Goal: Task Accomplishment & Management: Use online tool/utility

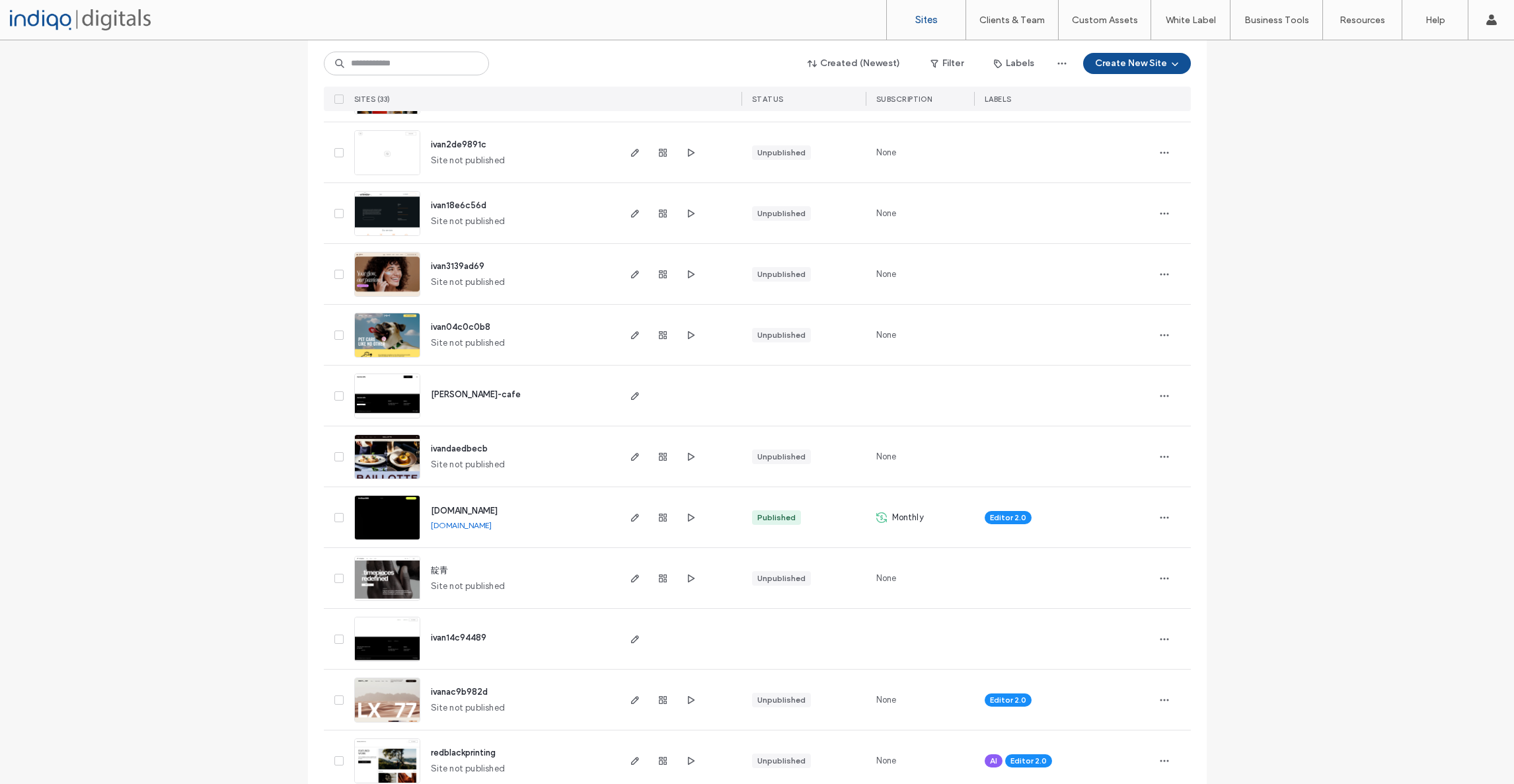
scroll to position [805, 0]
click at [410, 502] on img at bounding box center [388, 542] width 65 height 90
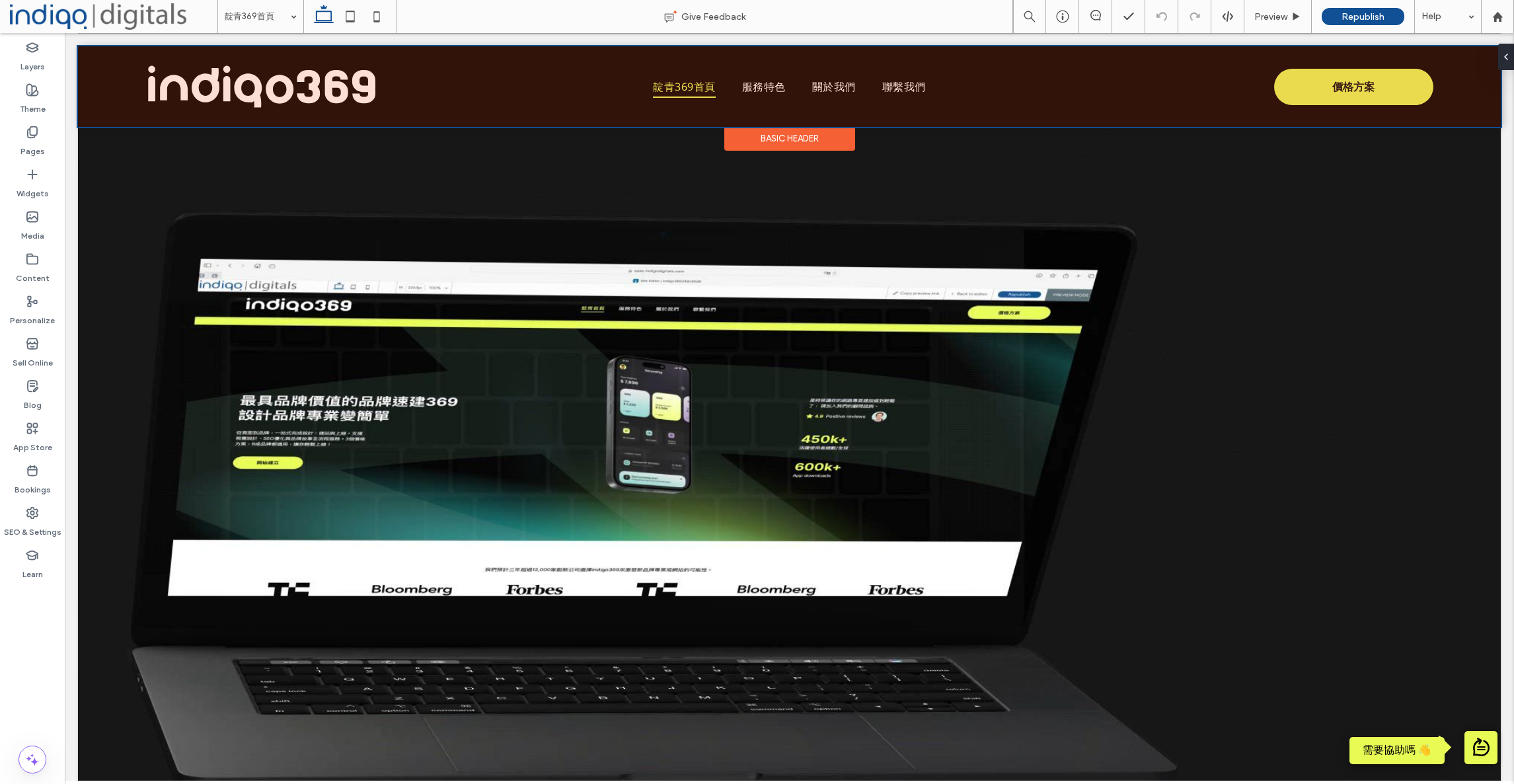
click at [769, 89] on div at bounding box center [789, 86] width 1423 height 80
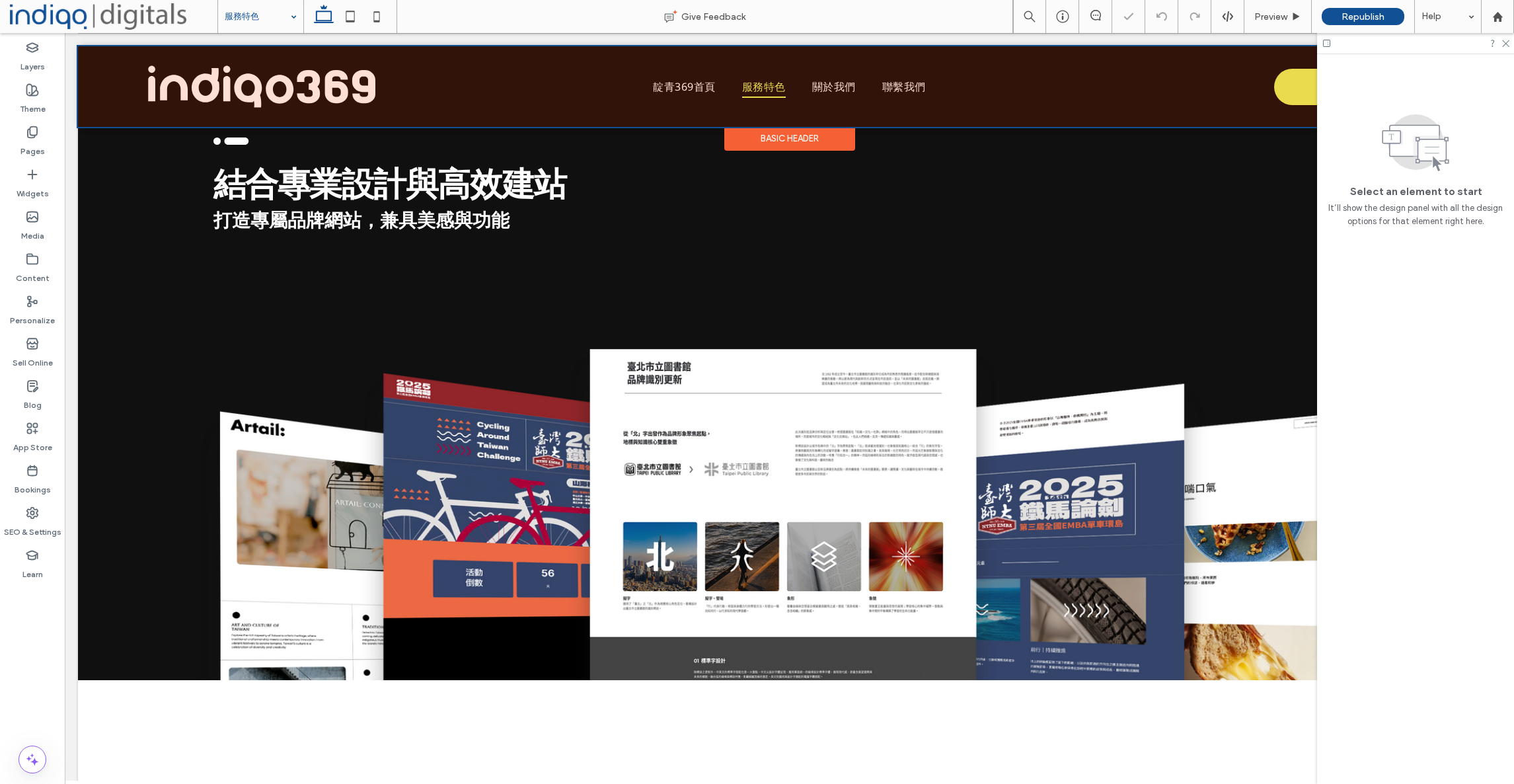
click at [699, 90] on div at bounding box center [789, 86] width 1423 height 80
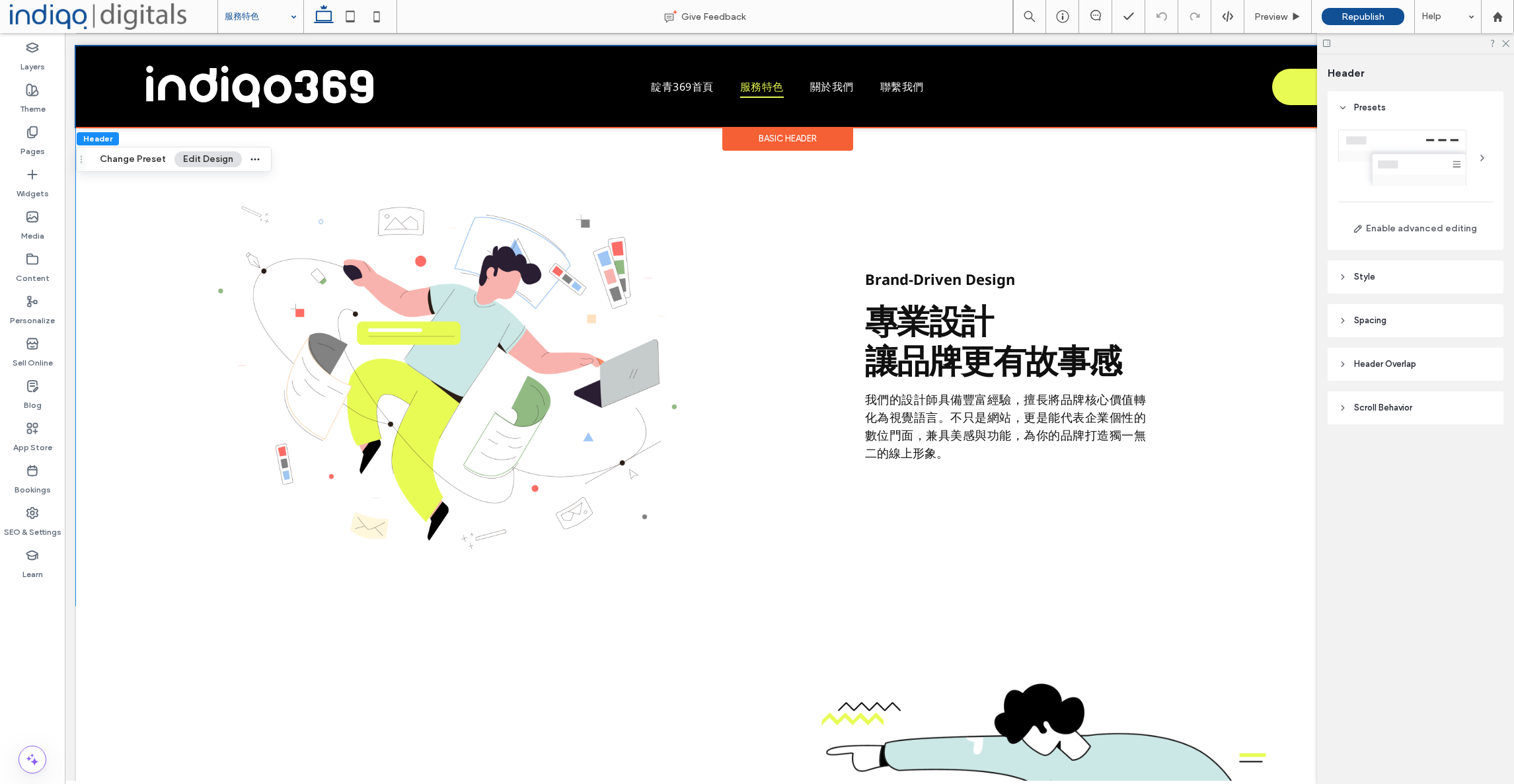
scroll to position [589, 0]
click at [1285, 16] on span "Preview" at bounding box center [1271, 17] width 33 height 11
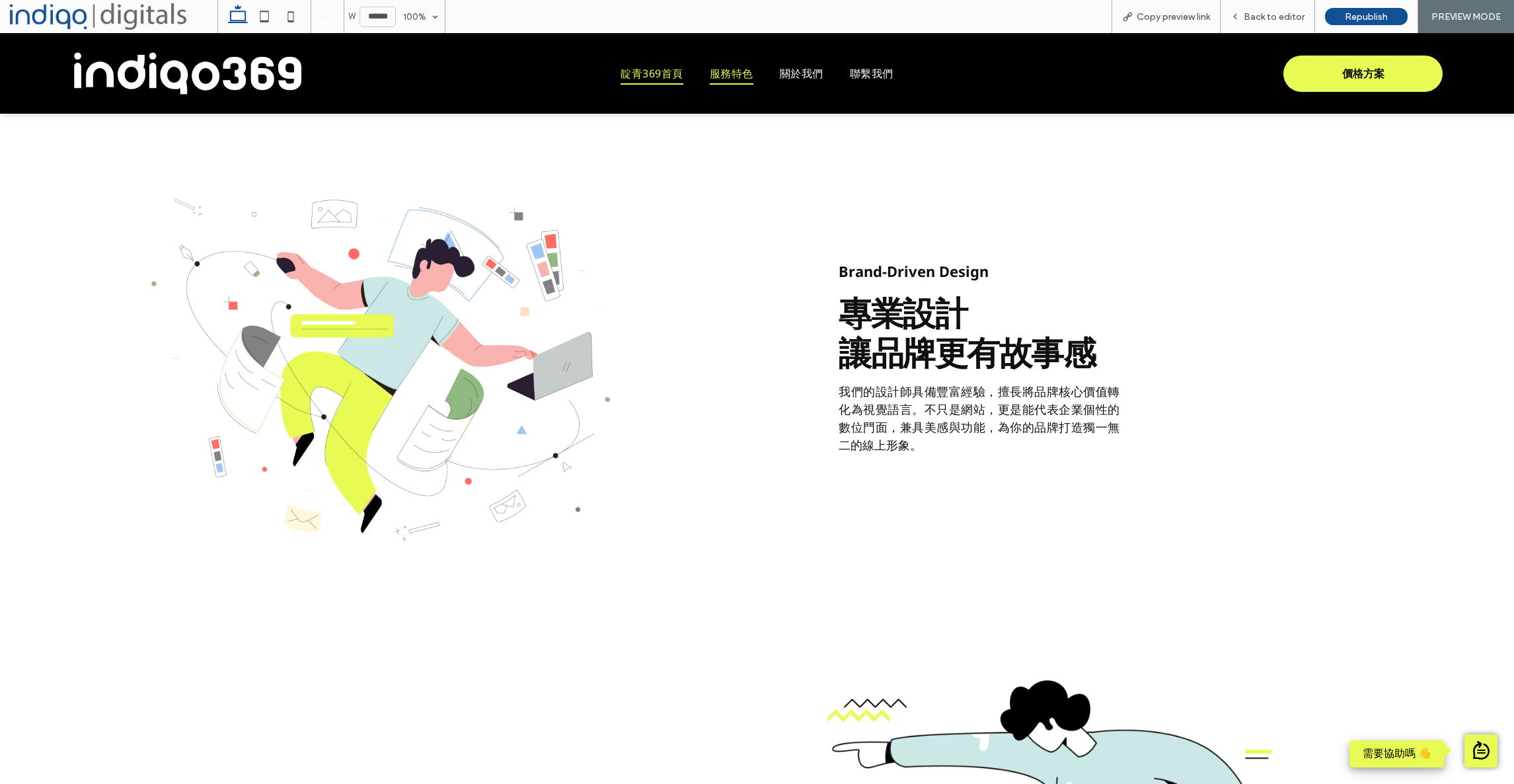
drag, startPoint x: 662, startPoint y: 68, endPoint x: 652, endPoint y: 153, distance: 85.6
click at [662, 68] on span "靛青369首頁" at bounding box center [651, 74] width 62 height 23
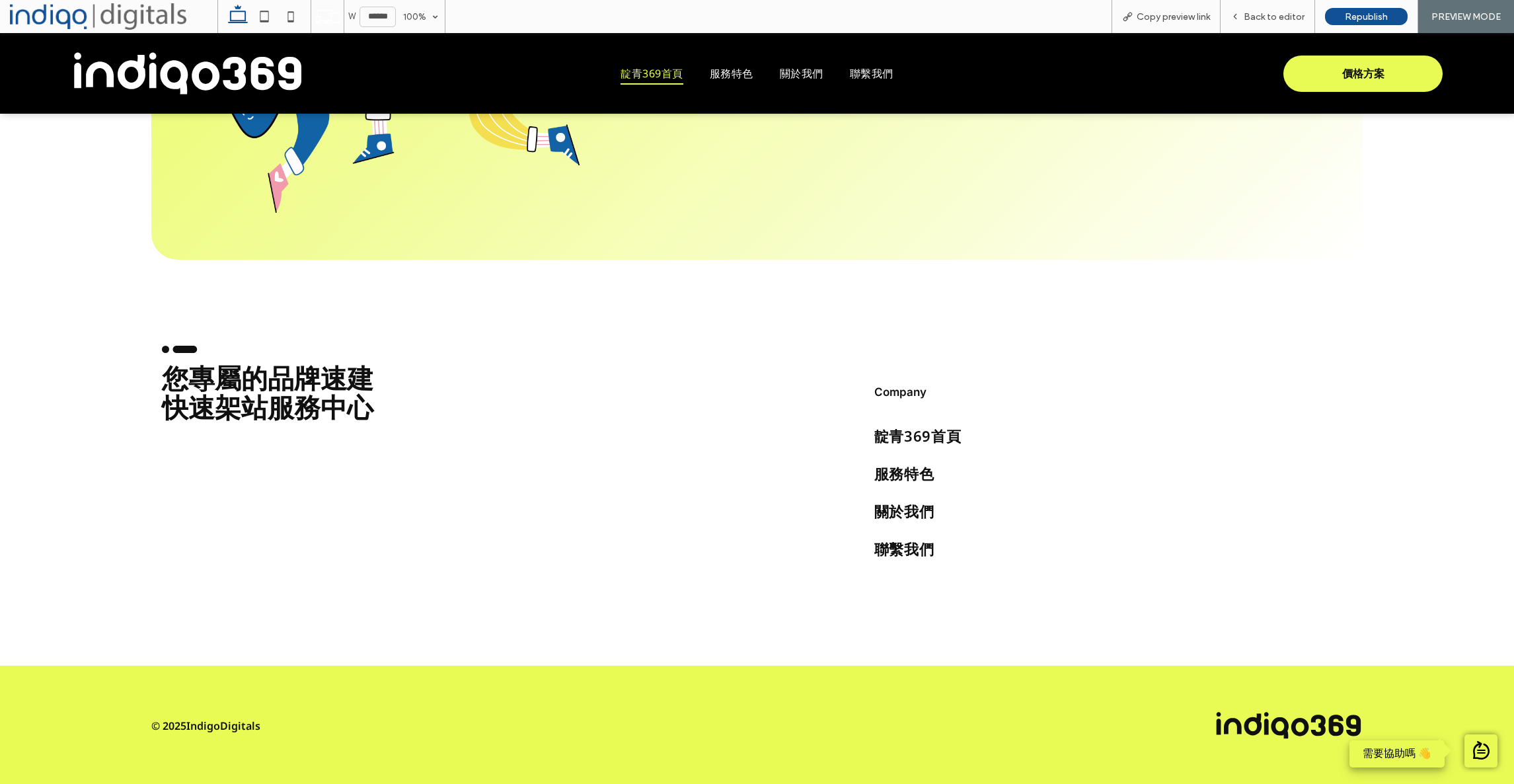
scroll to position [4872, 0]
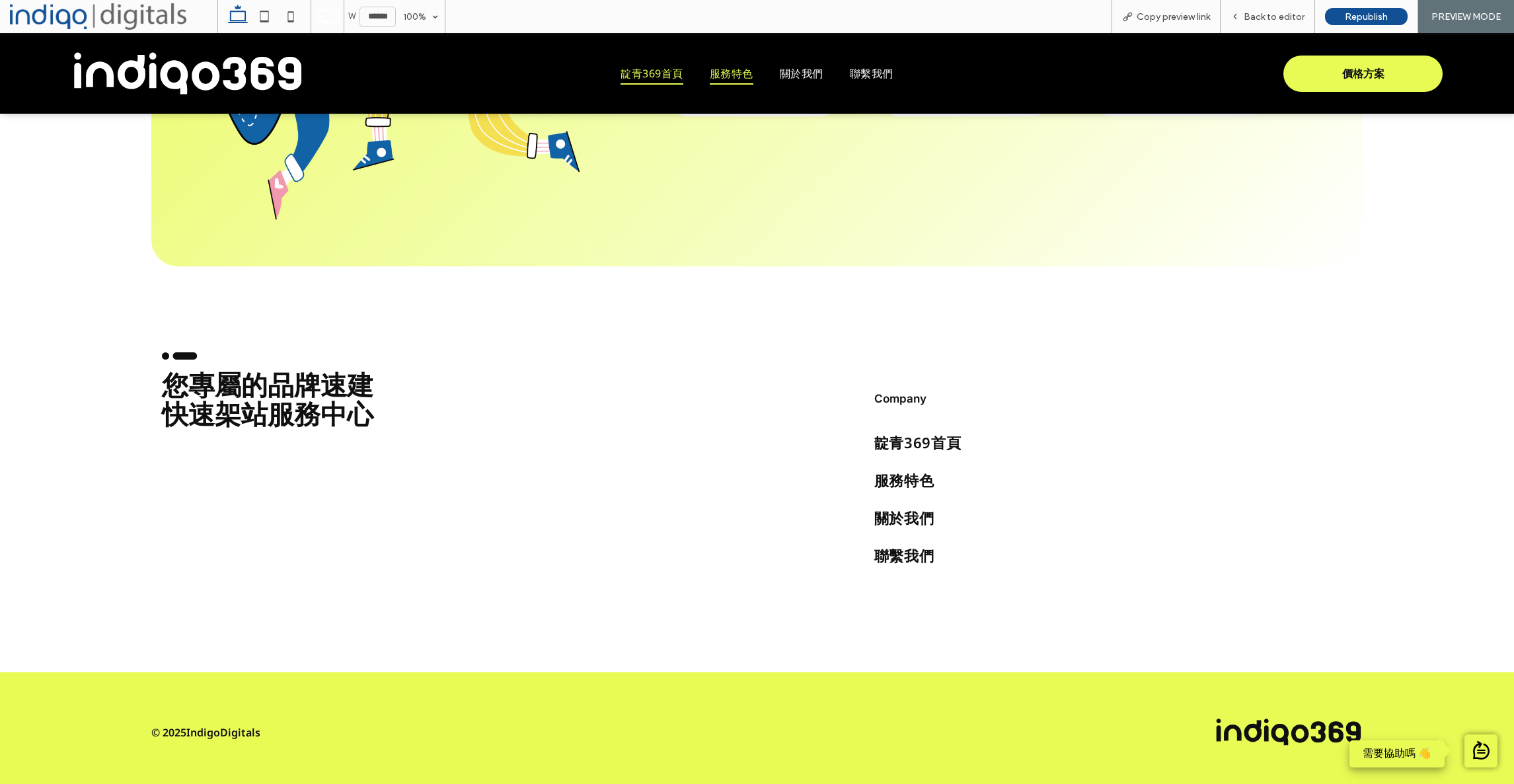
click at [756, 76] on link "服務特色" at bounding box center [731, 74] width 70 height 23
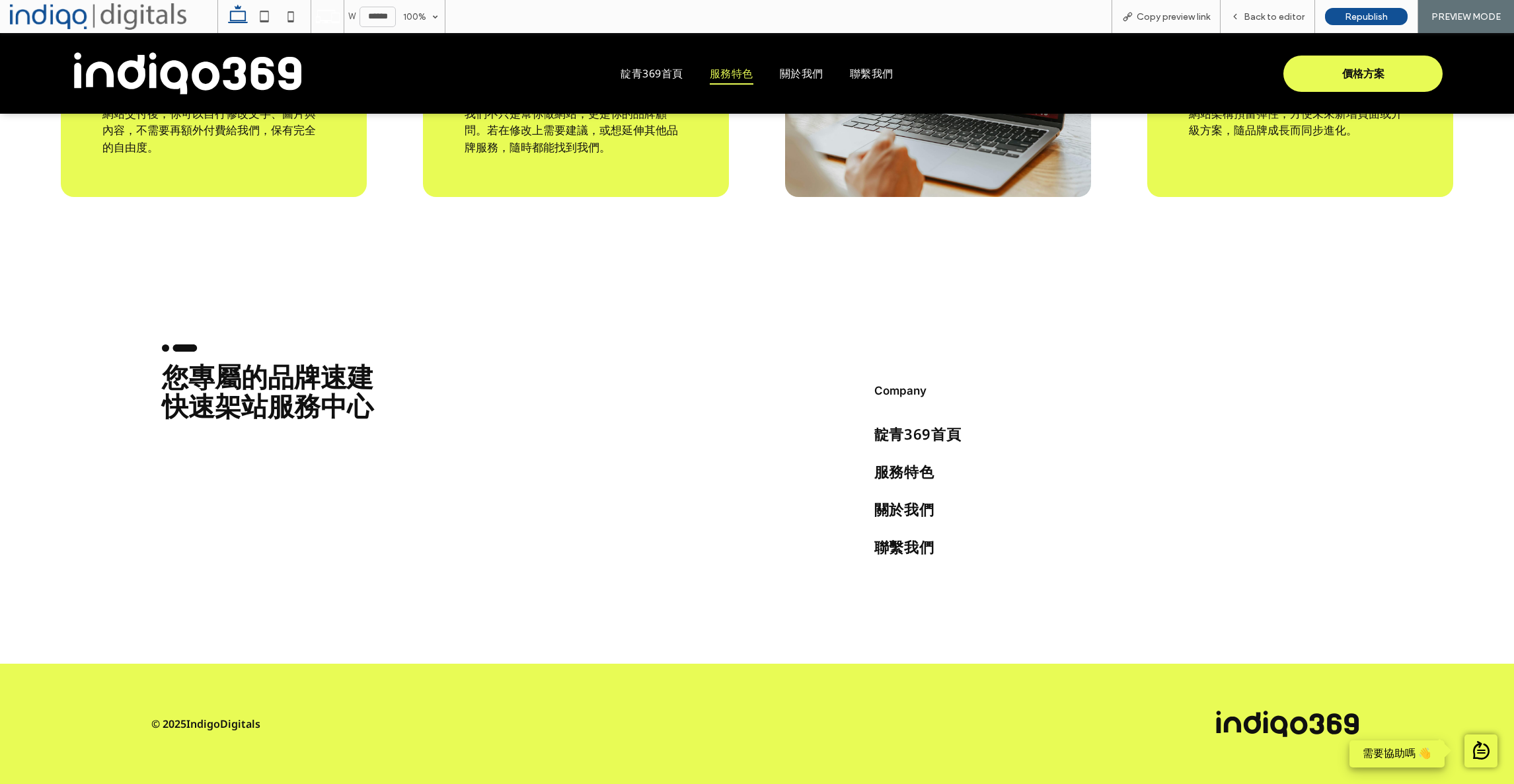
scroll to position [3898, 0]
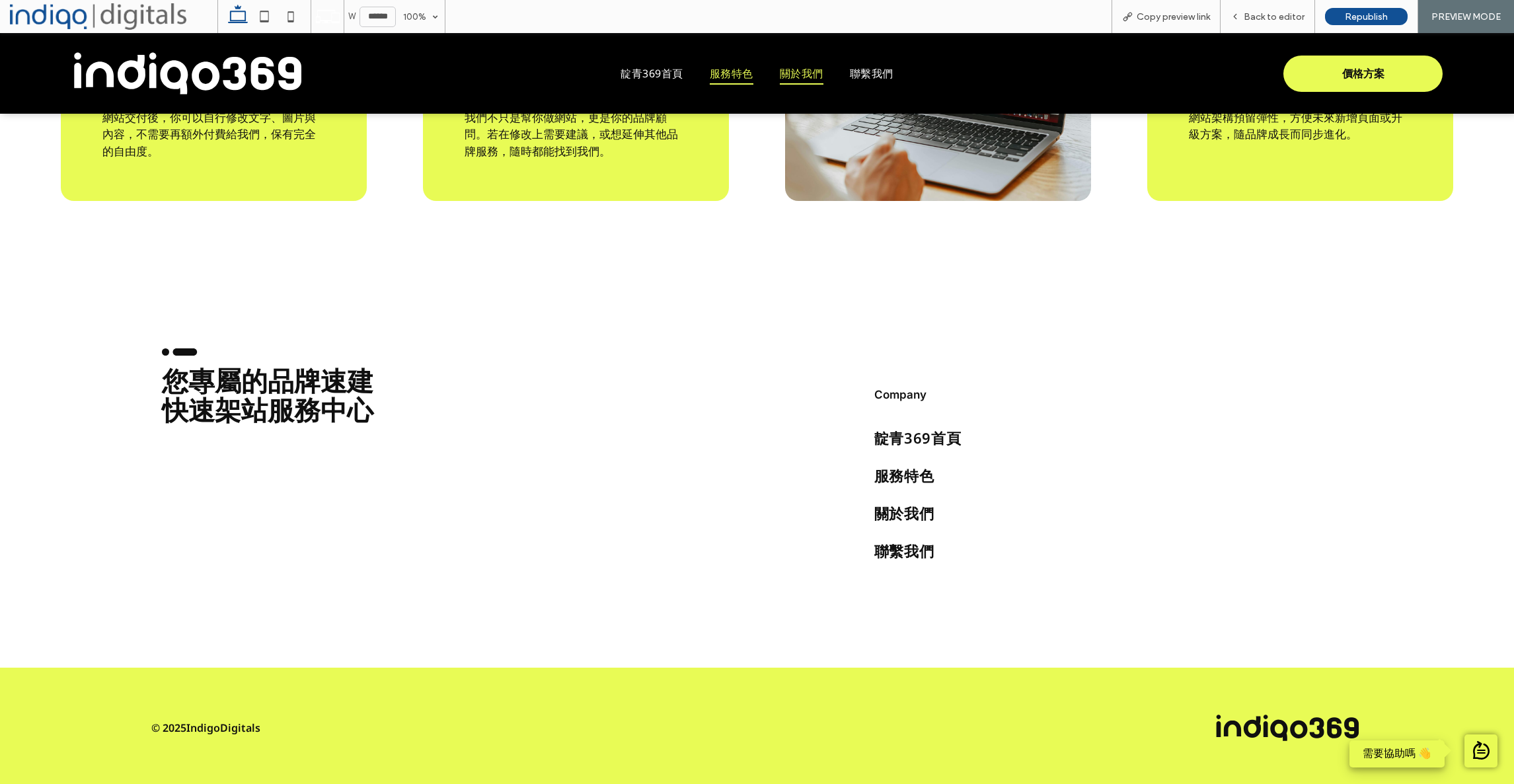
drag, startPoint x: 822, startPoint y: 66, endPoint x: 813, endPoint y: 72, distance: 10.8
click at [822, 66] on span "關於我們" at bounding box center [802, 74] width 44 height 23
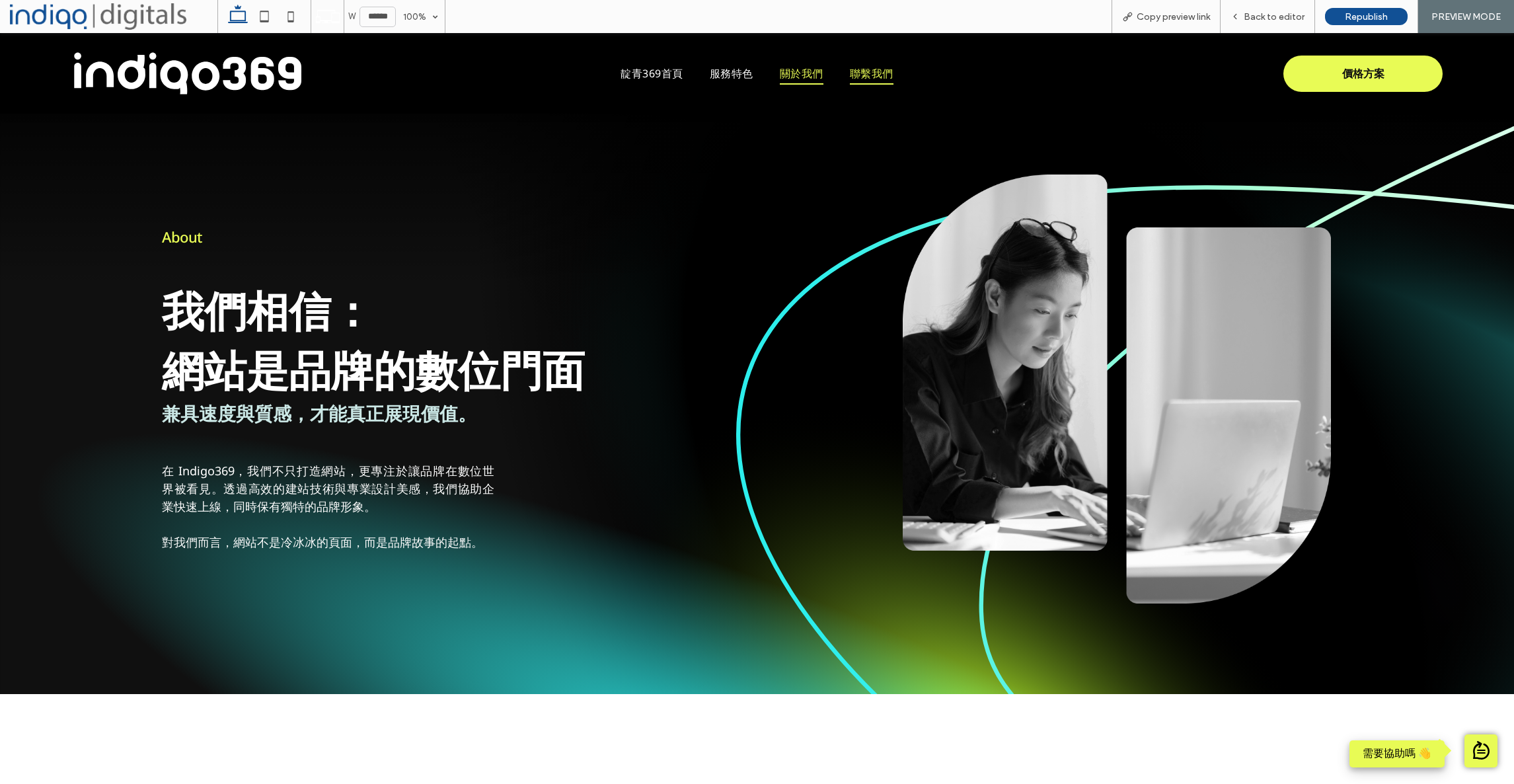
click at [890, 83] on span "聯繫我們" at bounding box center [872, 74] width 44 height 23
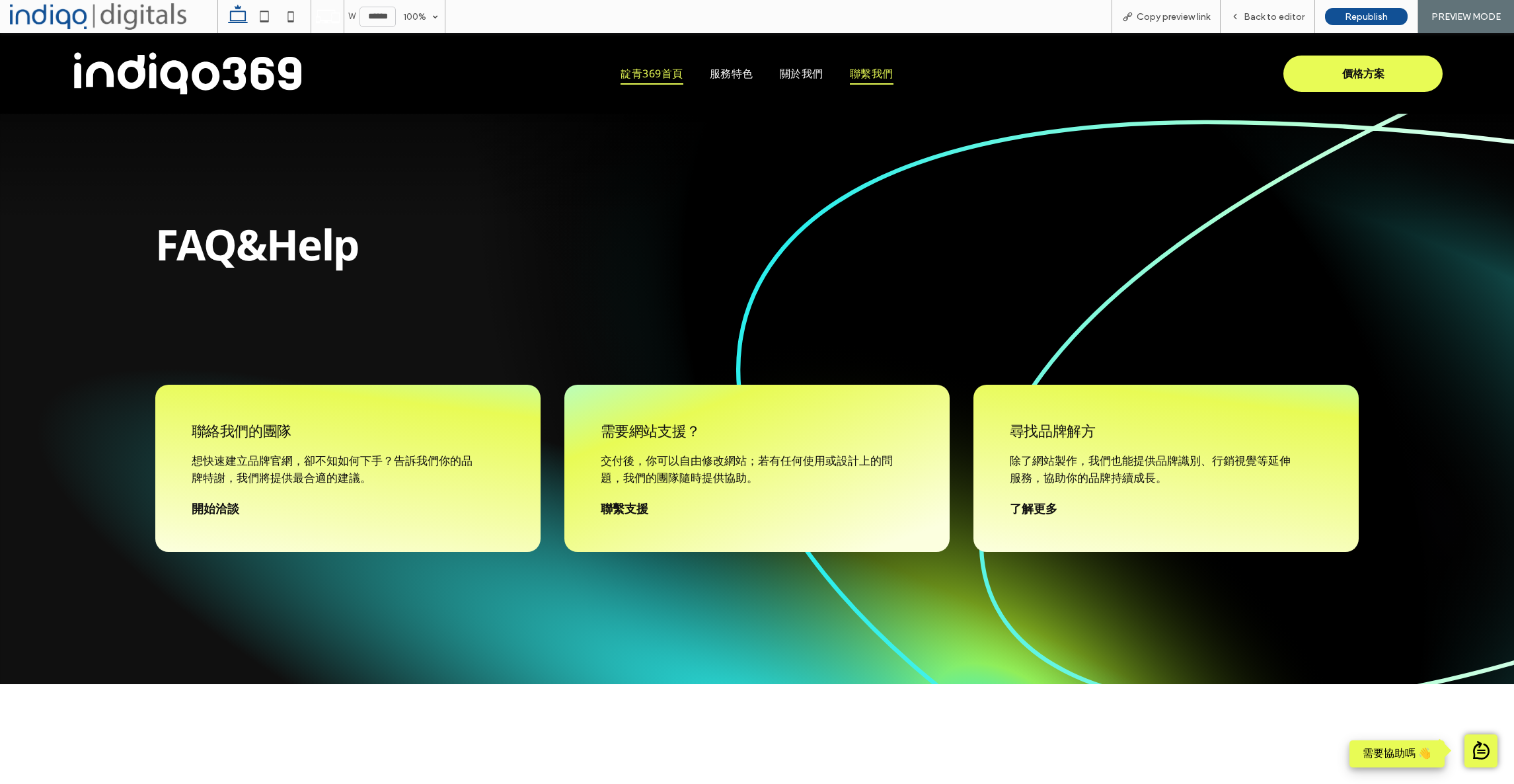
click at [656, 80] on span "靛青369首頁" at bounding box center [651, 74] width 62 height 23
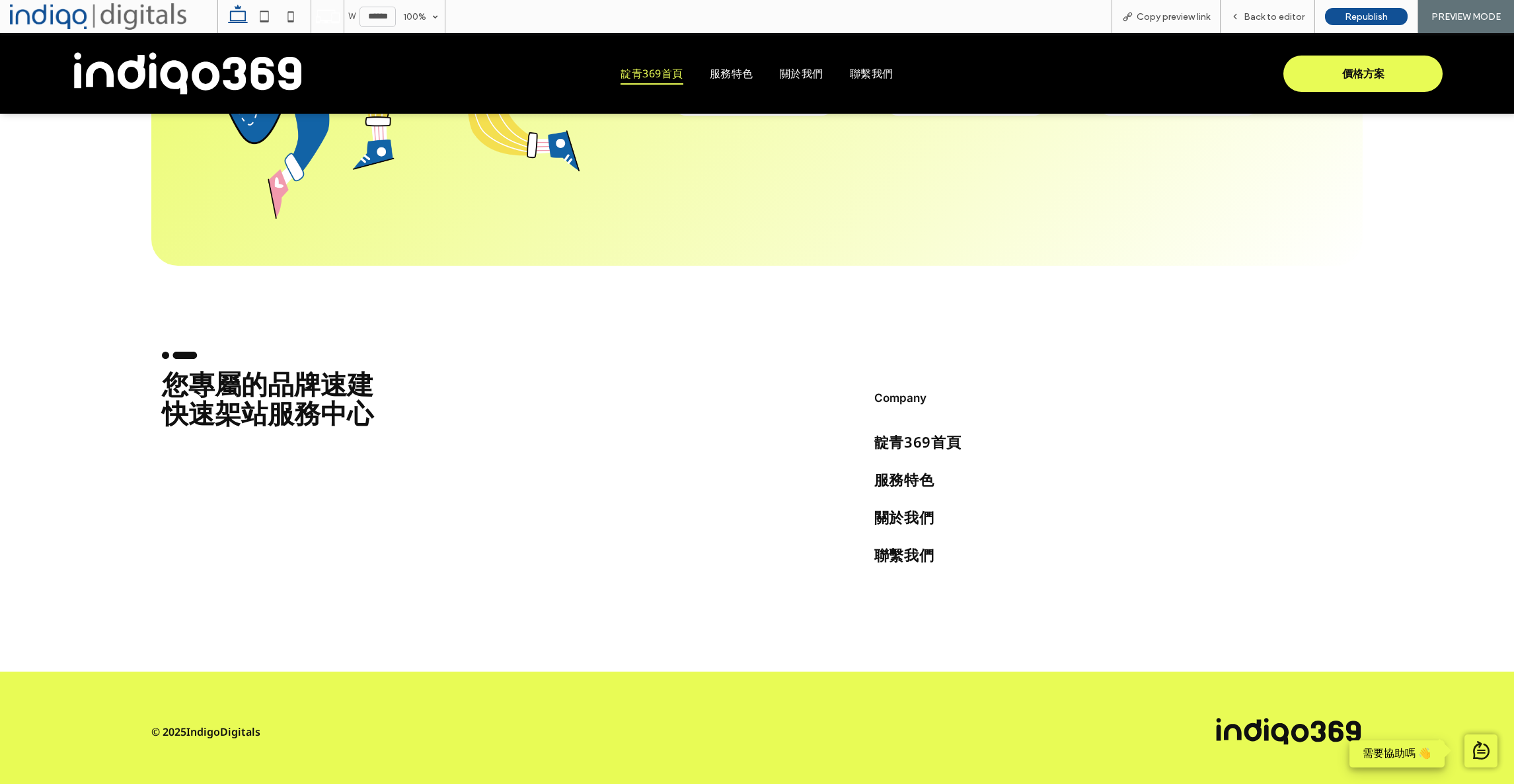
scroll to position [4872, 0]
click at [1490, 760] on div at bounding box center [1481, 750] width 33 height 33
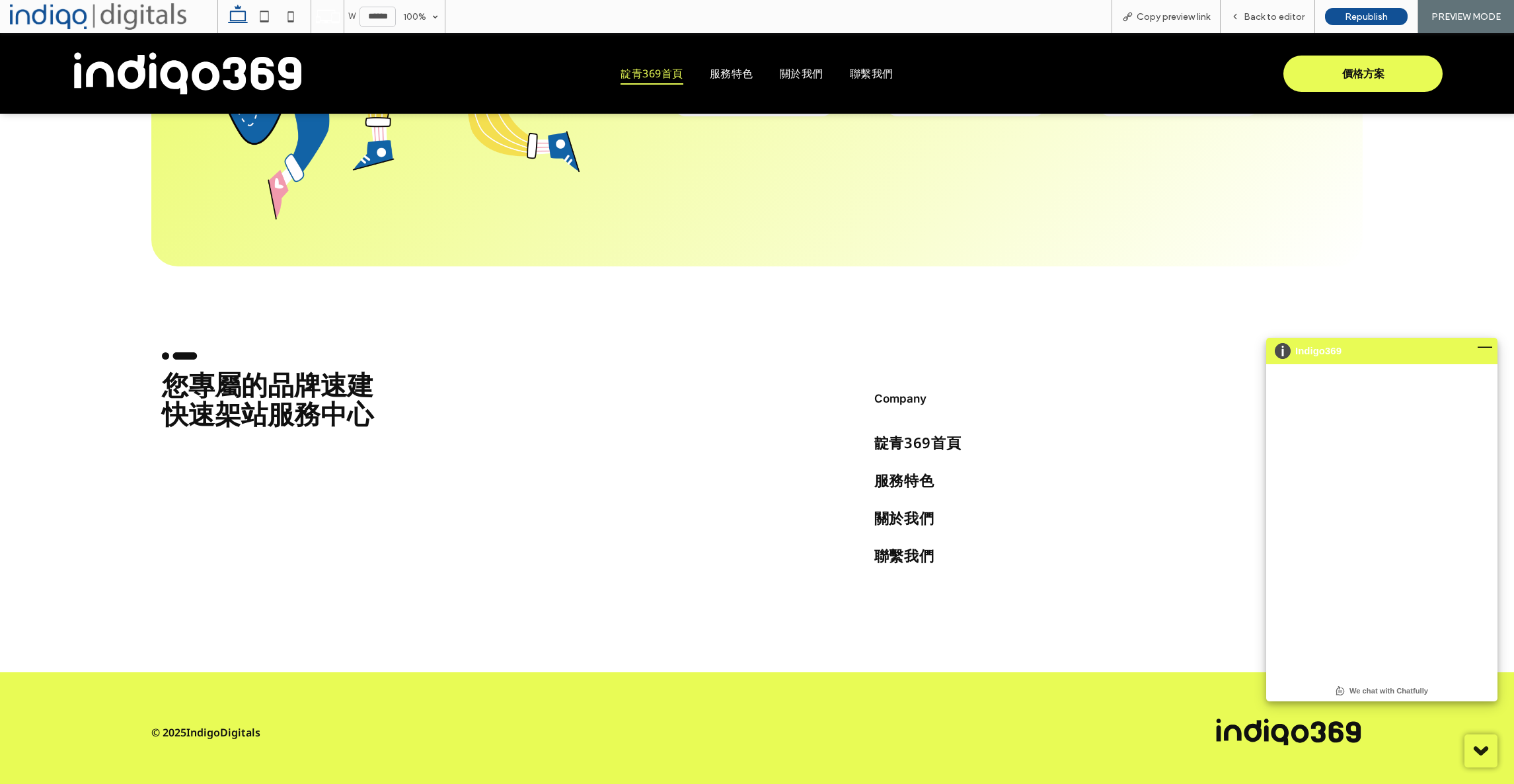
click at [1474, 739] on icon at bounding box center [1481, 750] width 33 height 33
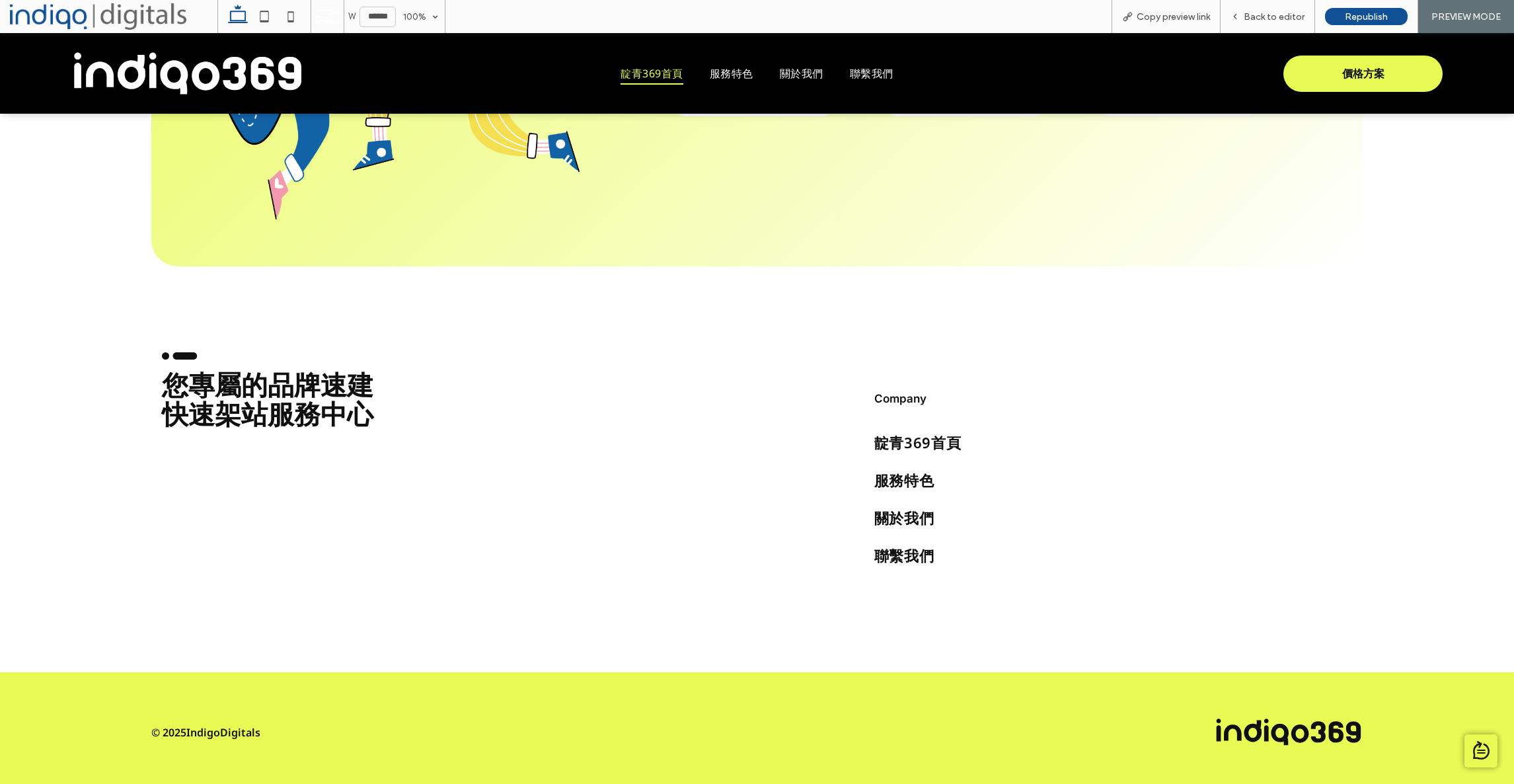
click at [1484, 745] on img at bounding box center [1482, 750] width 16 height 19
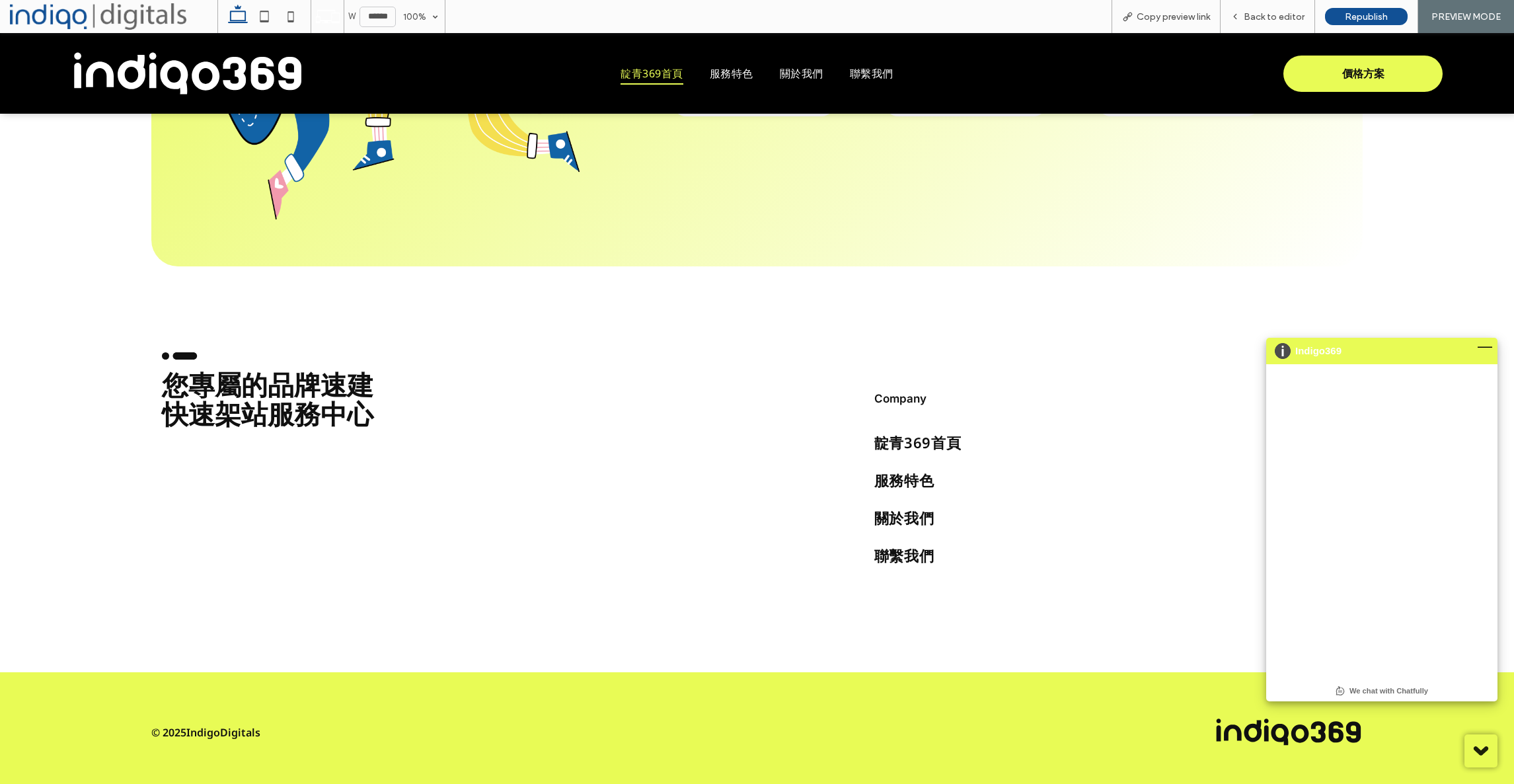
click at [1483, 346] on div "—" at bounding box center [1487, 350] width 19 height 27
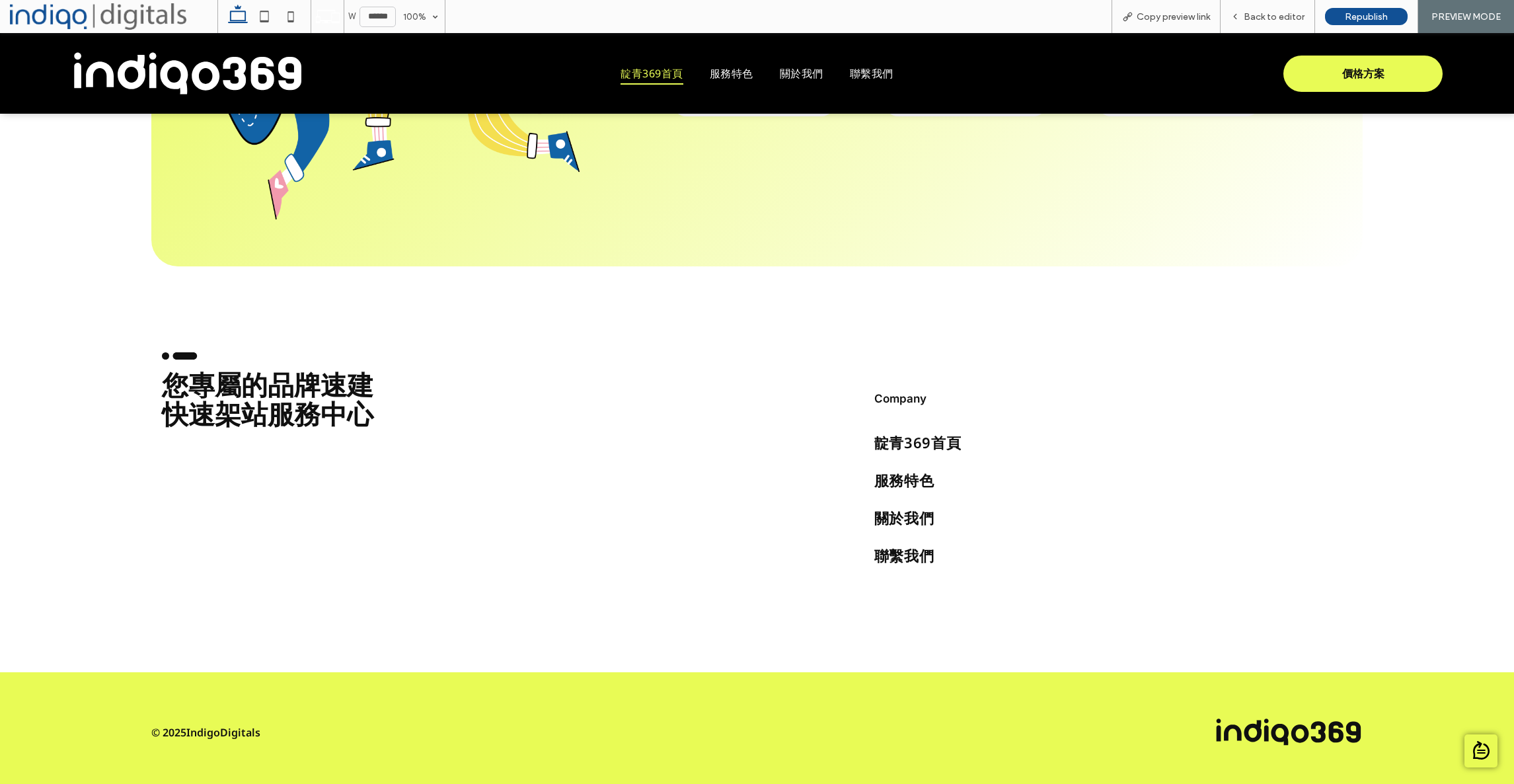
drag, startPoint x: 1486, startPoint y: 758, endPoint x: 1471, endPoint y: 687, distance: 72.6
click at [1486, 759] on img at bounding box center [1482, 750] width 16 height 19
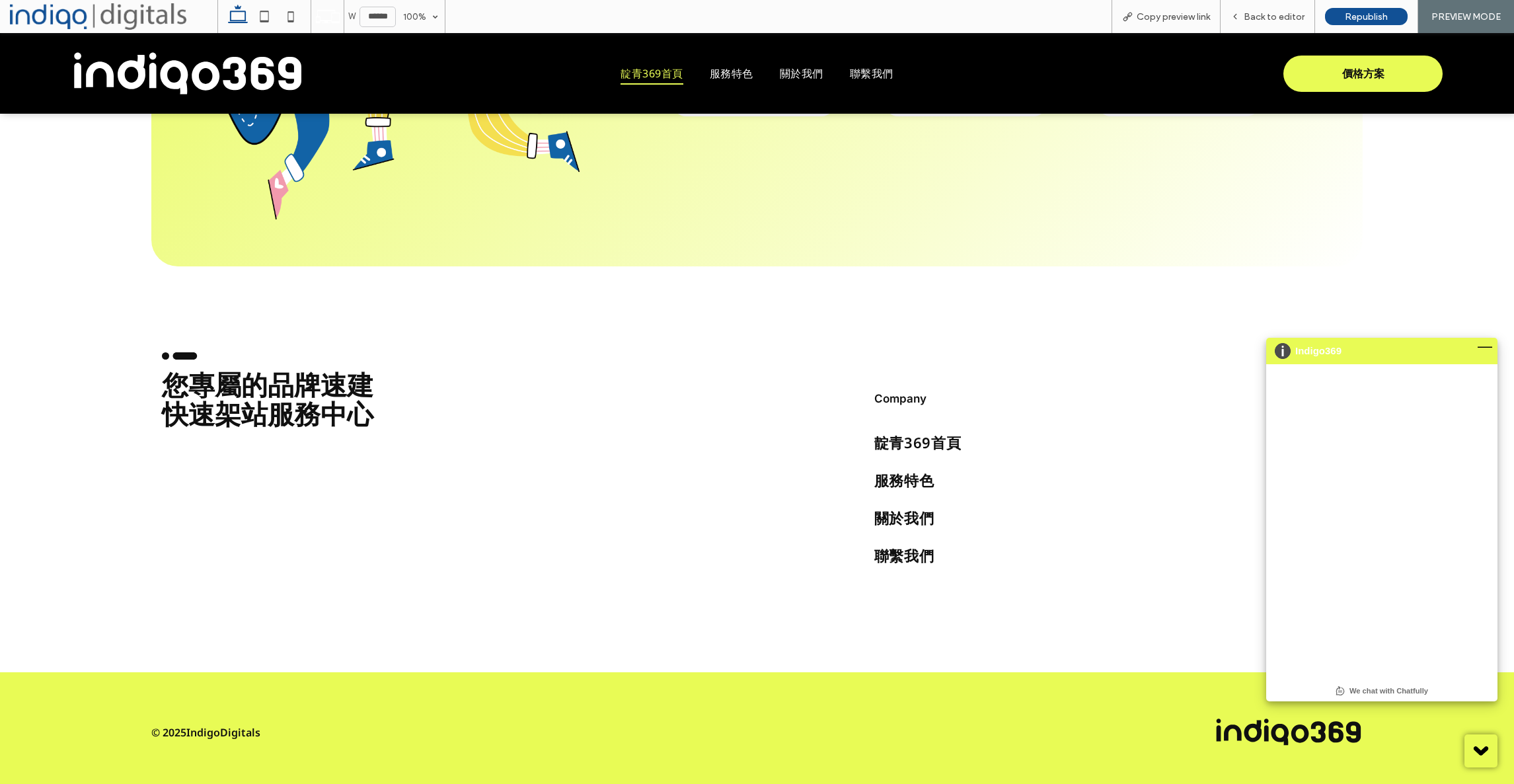
click at [1494, 346] on div "—" at bounding box center [1487, 350] width 19 height 27
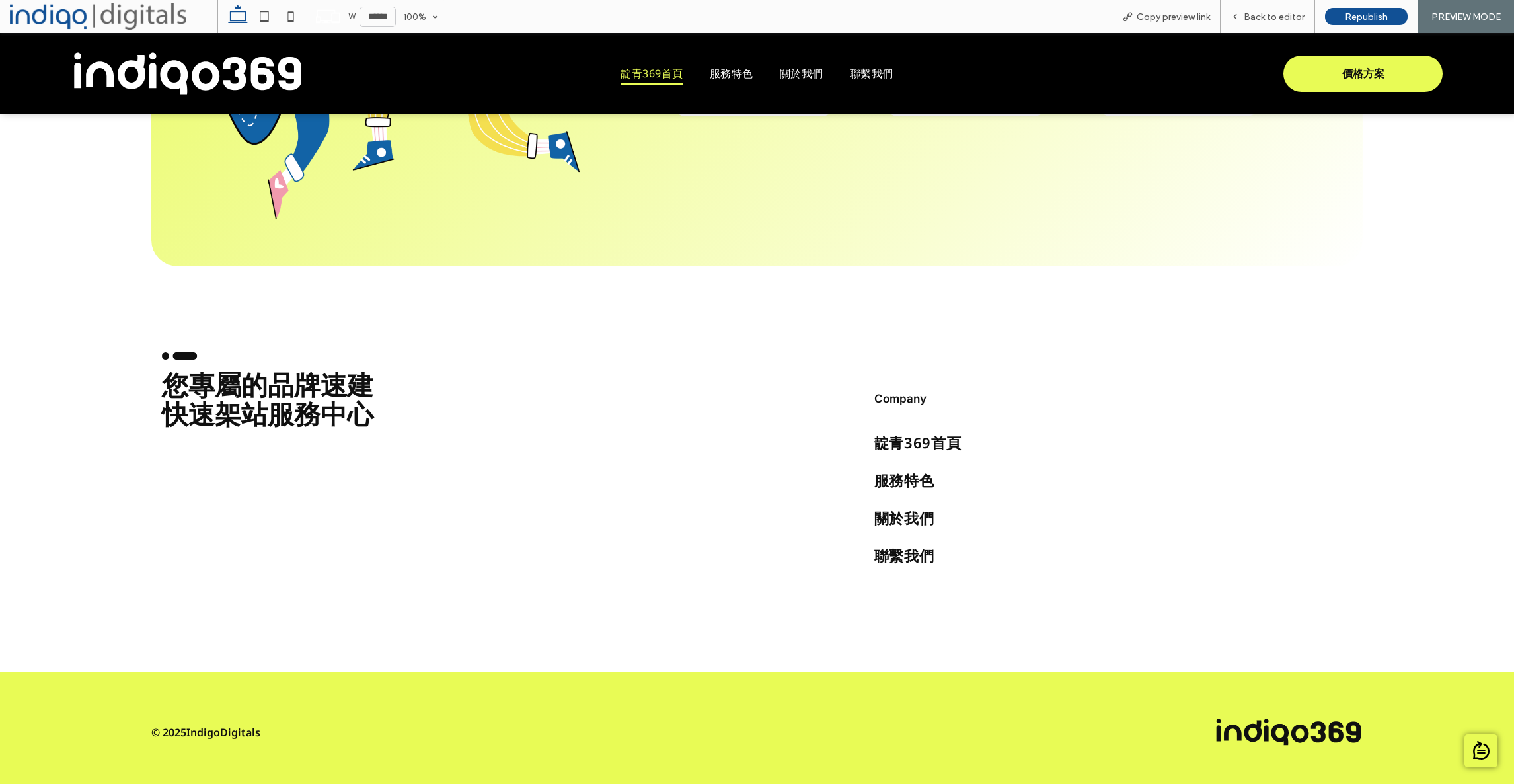
click at [1338, 389] on div "靛青369首頁 服務特色 關於我們 聯繫我們 Company" at bounding box center [1113, 469] width 499 height 255
click at [1252, 19] on span "Back to editor" at bounding box center [1274, 17] width 61 height 11
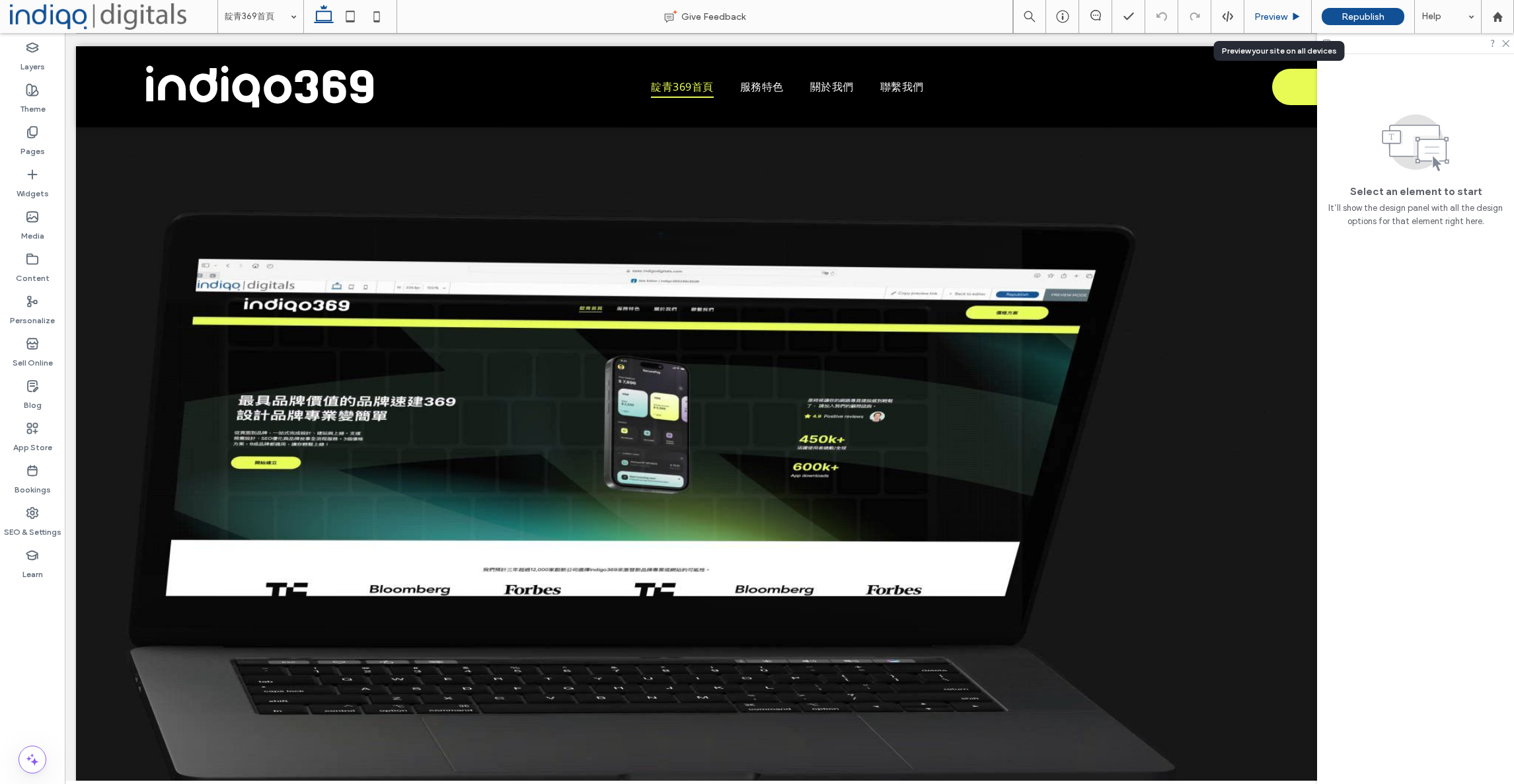
click at [1257, 24] on div "Preview" at bounding box center [1278, 16] width 67 height 33
click at [1276, 15] on span "Preview" at bounding box center [1271, 17] width 33 height 11
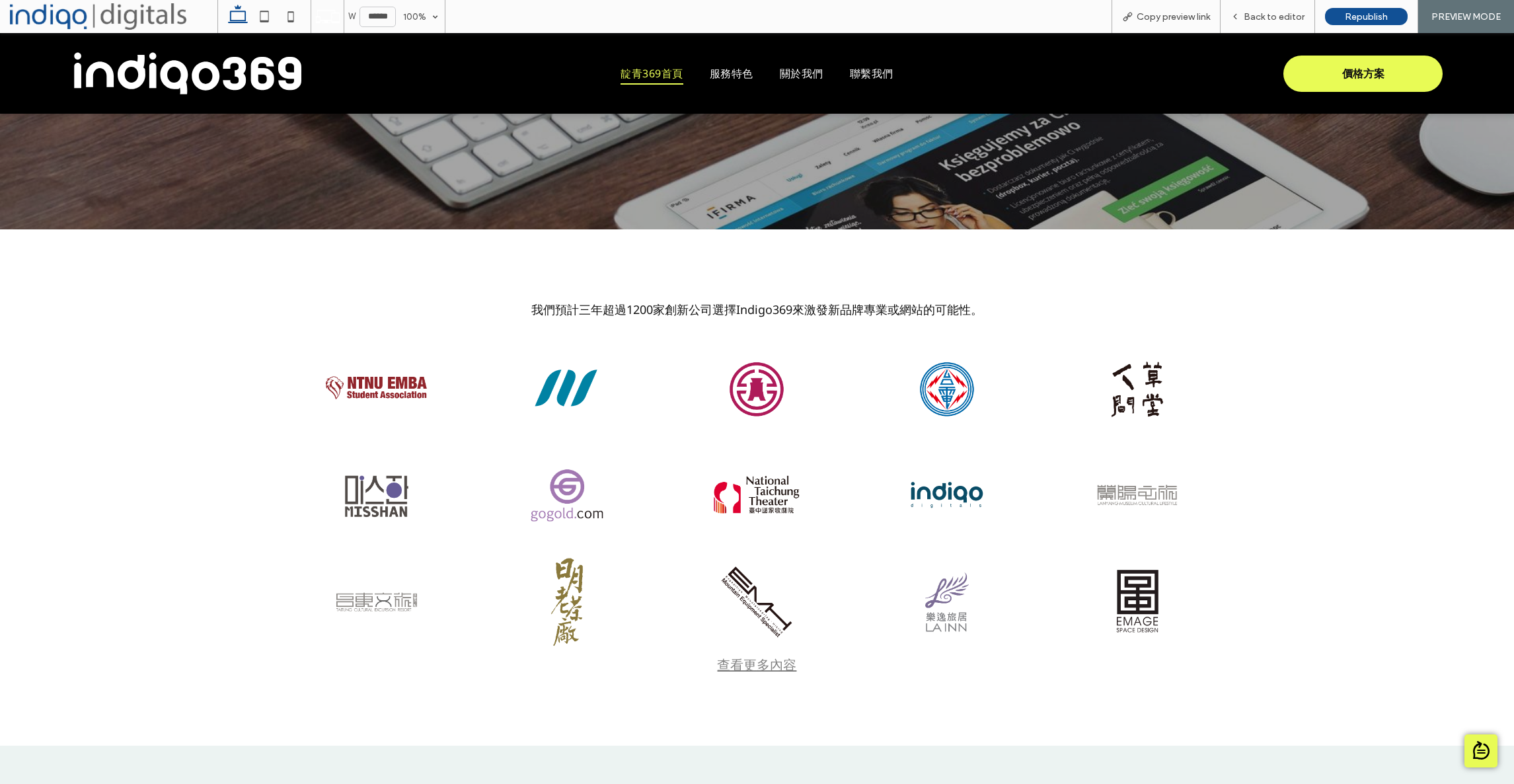
scroll to position [1202, 0]
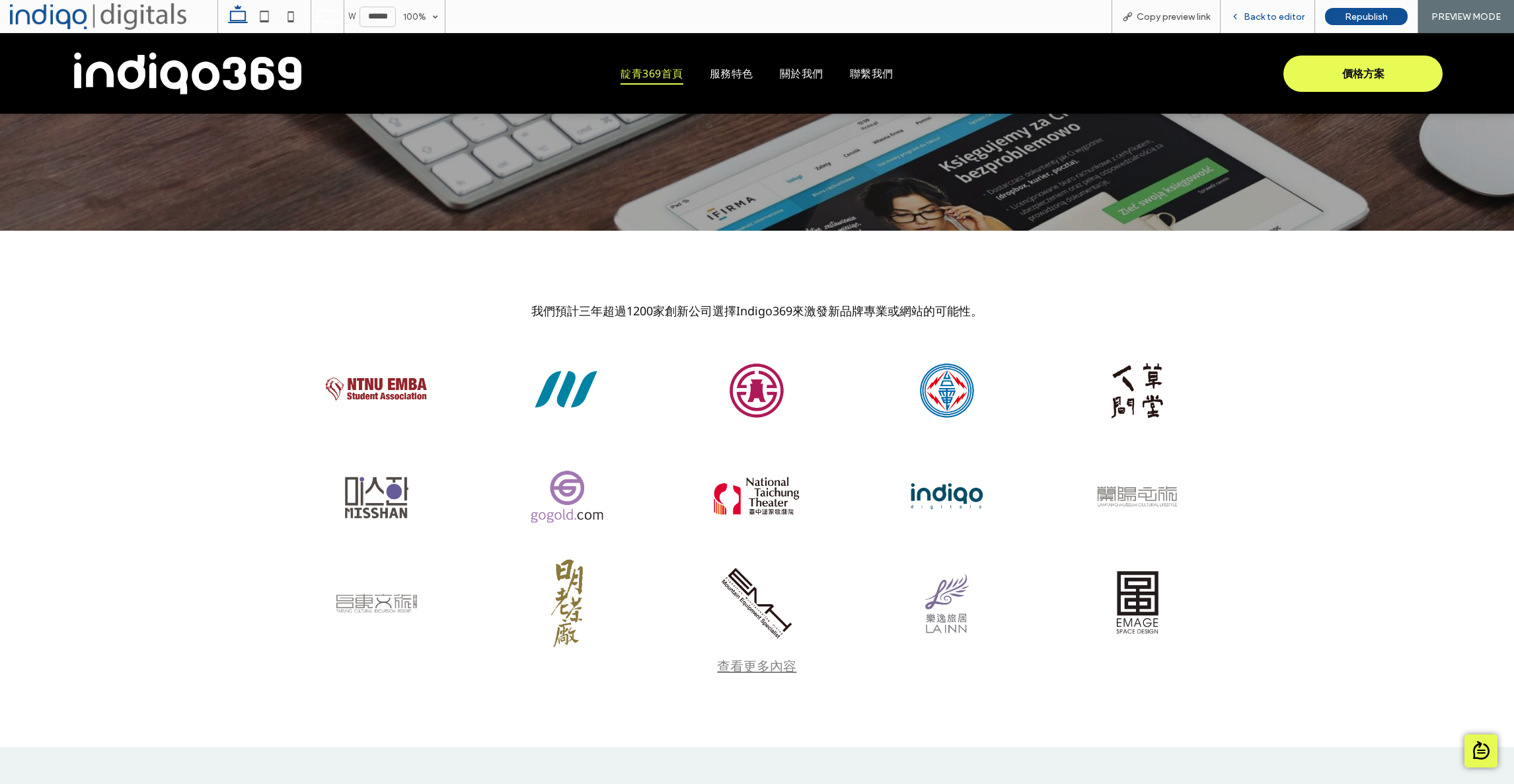
click at [1258, 14] on span "Back to editor" at bounding box center [1274, 17] width 61 height 11
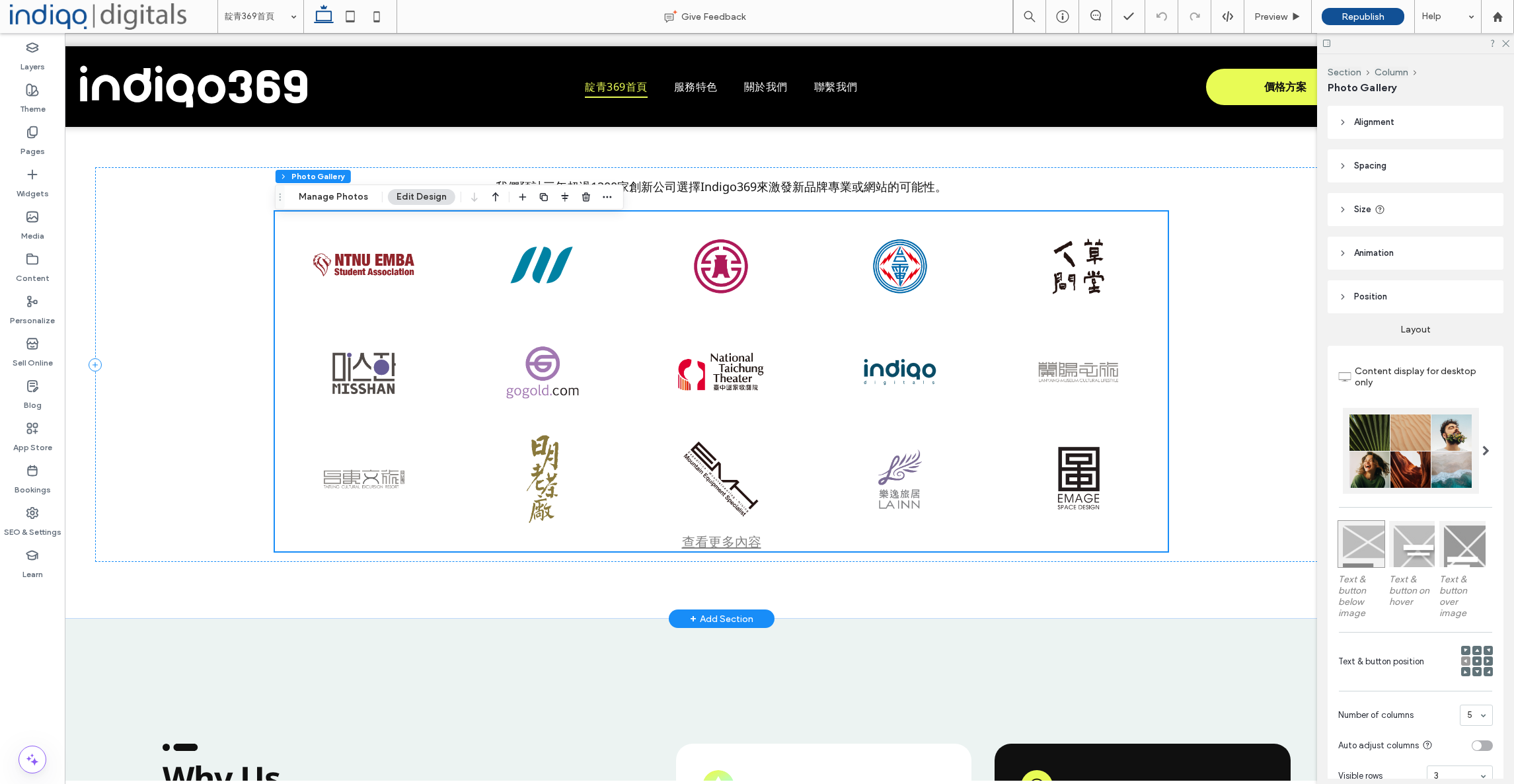
scroll to position [1320, 0]
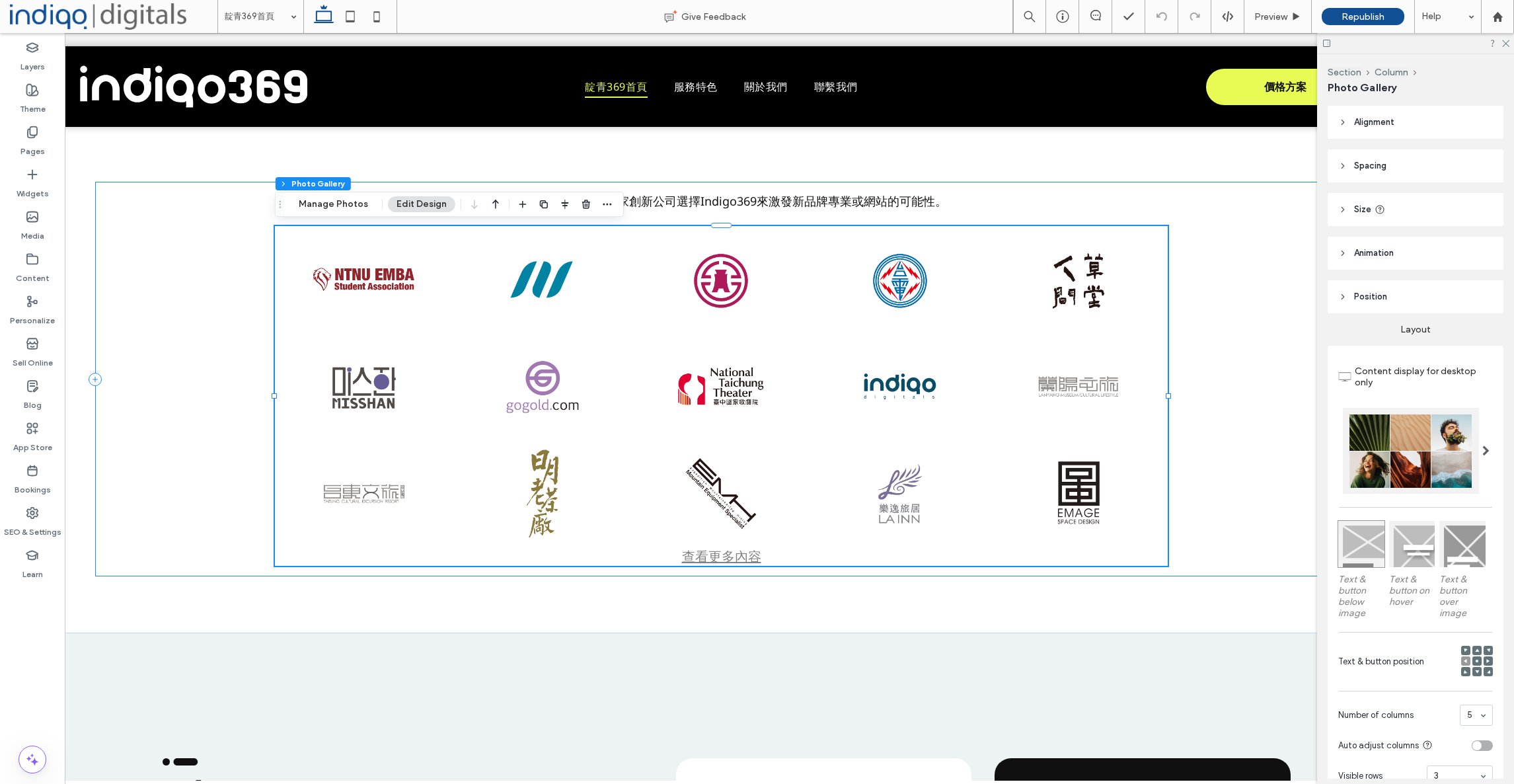
click at [1426, 263] on header "Animation" at bounding box center [1415, 253] width 176 height 33
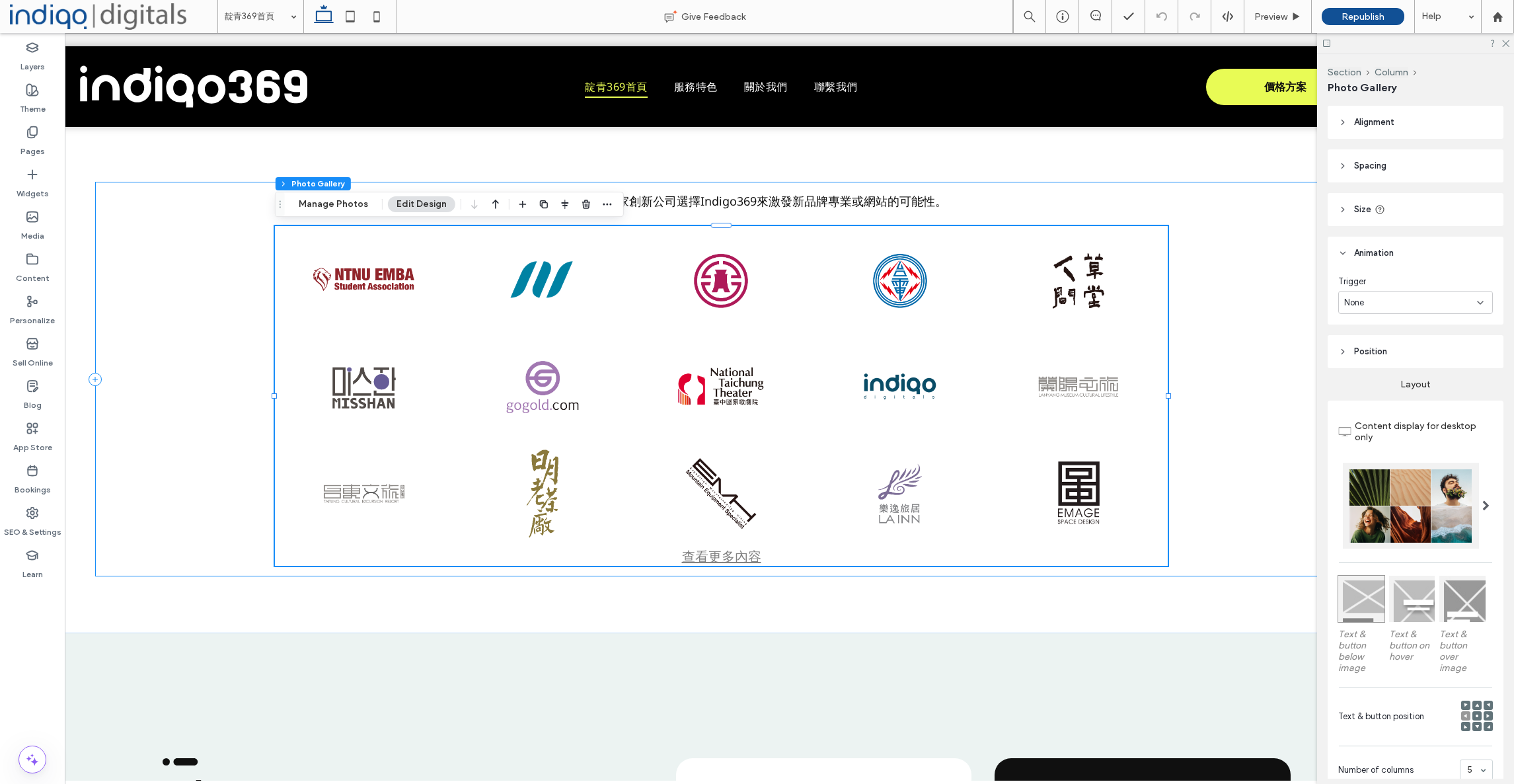
click at [1361, 341] on header "Position" at bounding box center [1415, 351] width 176 height 33
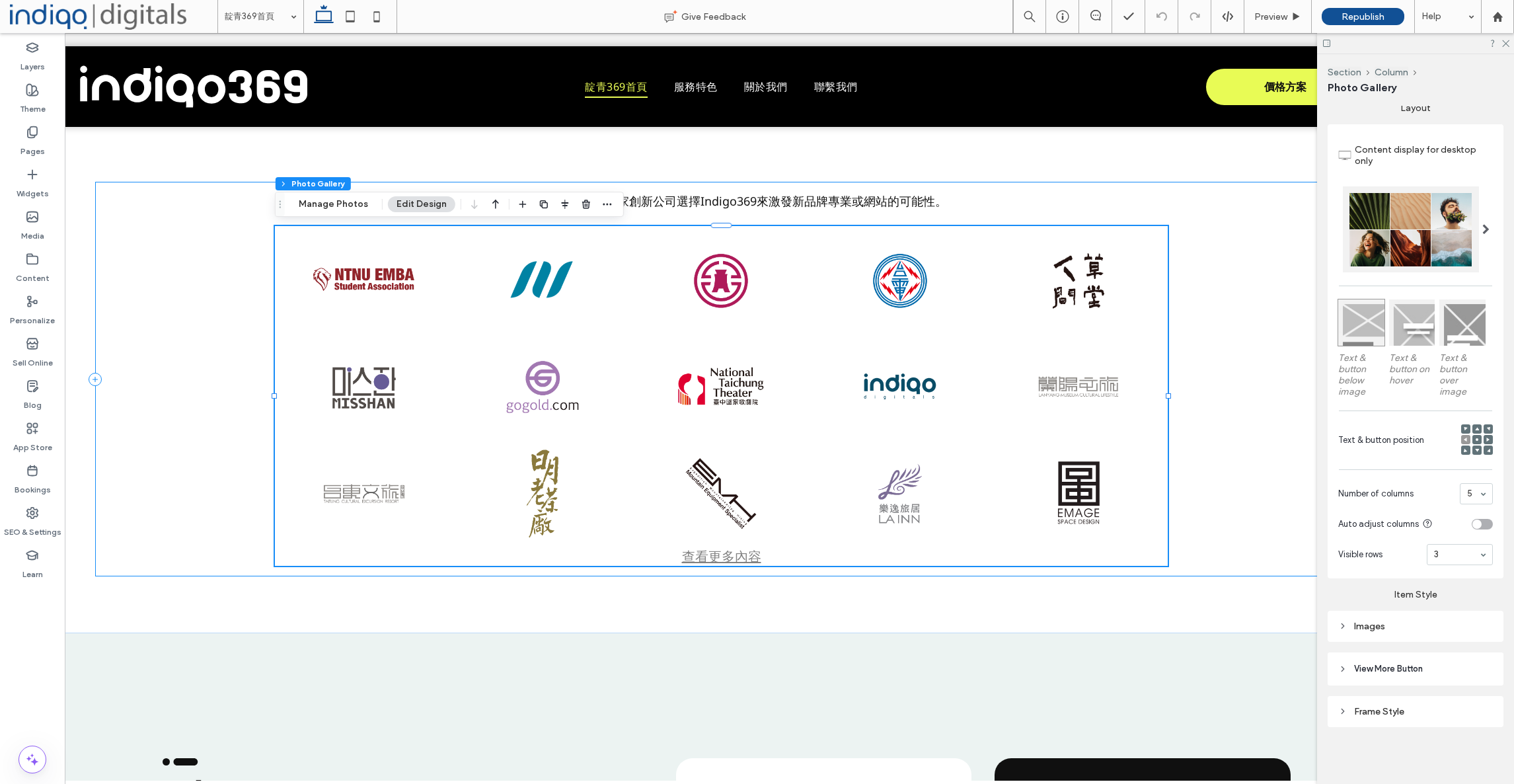
scroll to position [330, 0]
click at [1426, 709] on div "Frame Style" at bounding box center [1415, 713] width 155 height 11
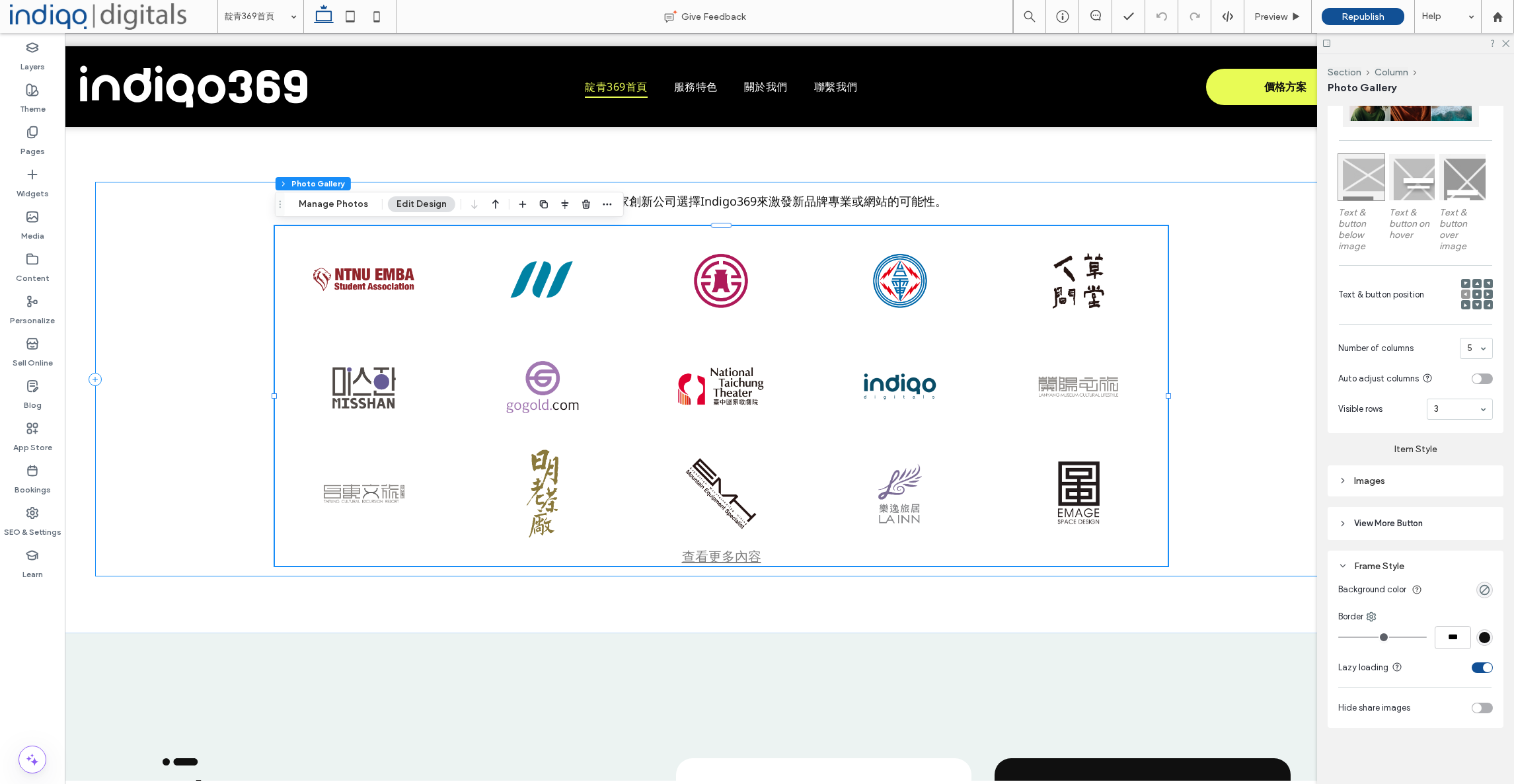
scroll to position [476, 0]
click at [1396, 534] on header "View More Button" at bounding box center [1415, 524] width 176 height 33
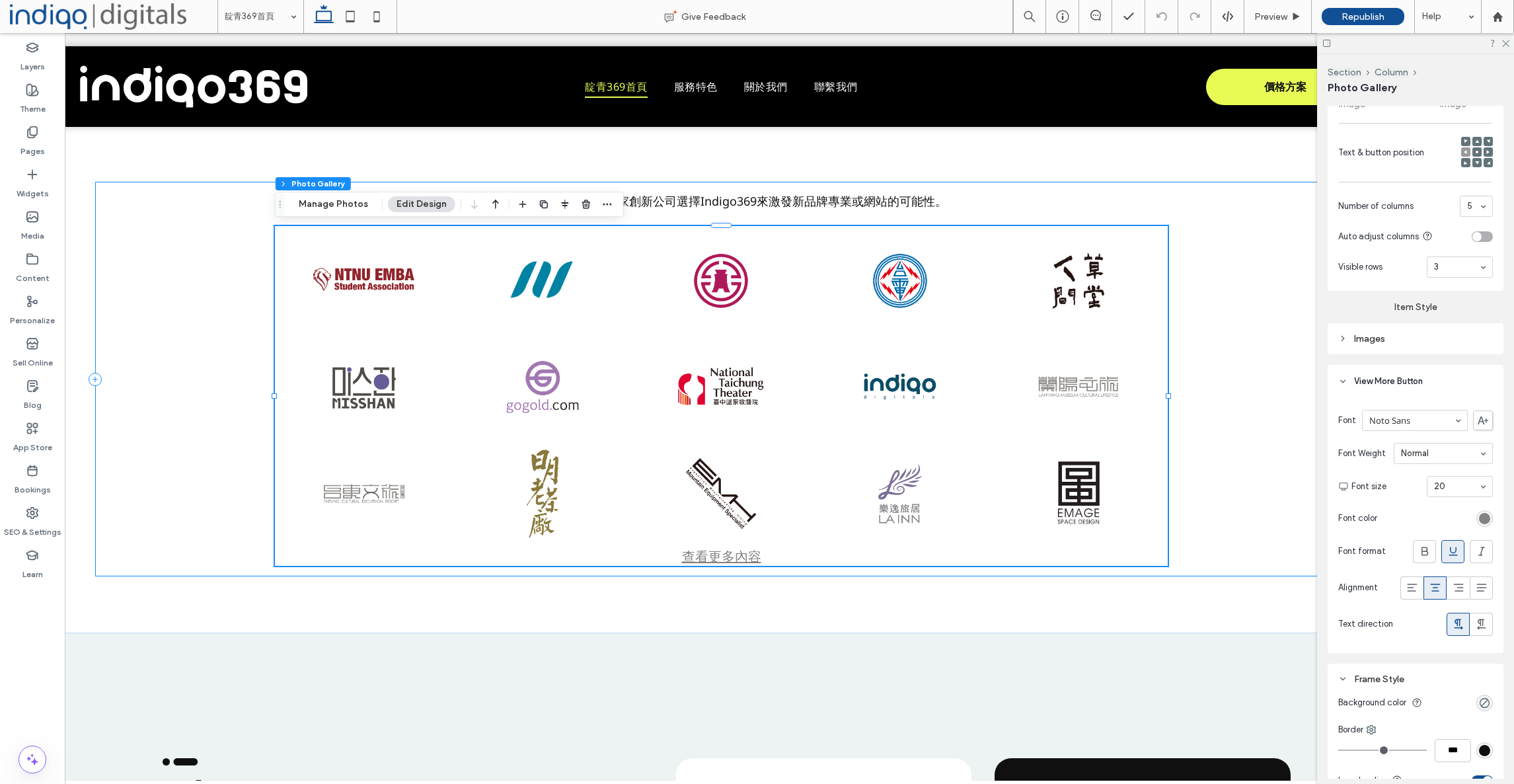
scroll to position [617, 0]
click at [1400, 328] on div "Images" at bounding box center [1415, 340] width 176 height 31
click at [1398, 334] on div "Images" at bounding box center [1415, 340] width 155 height 11
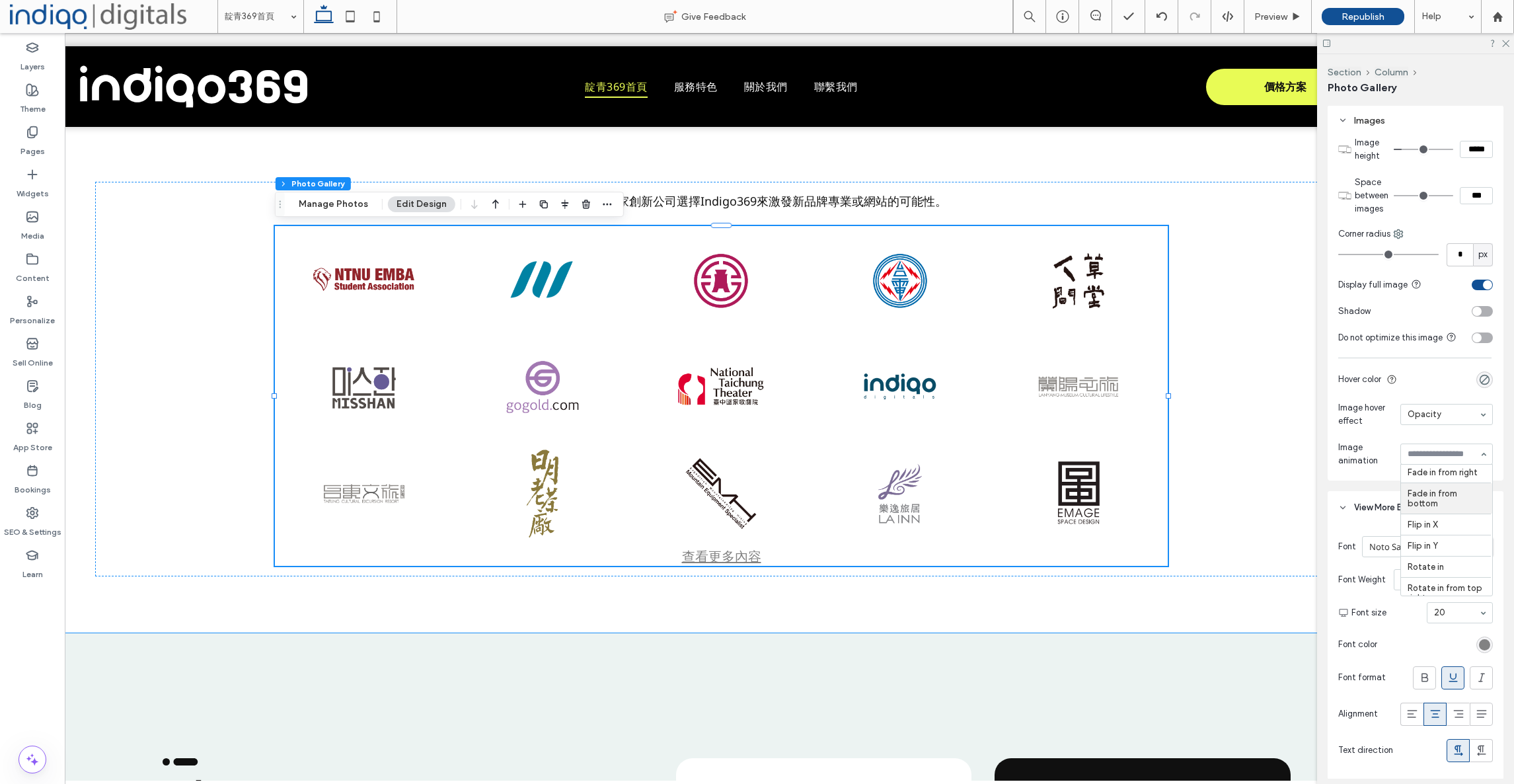
scroll to position [318, 0]
click at [1435, 459] on input at bounding box center [1443, 453] width 71 height 9
click at [1435, 459] on input at bounding box center [1443, 453] width 71 height 9
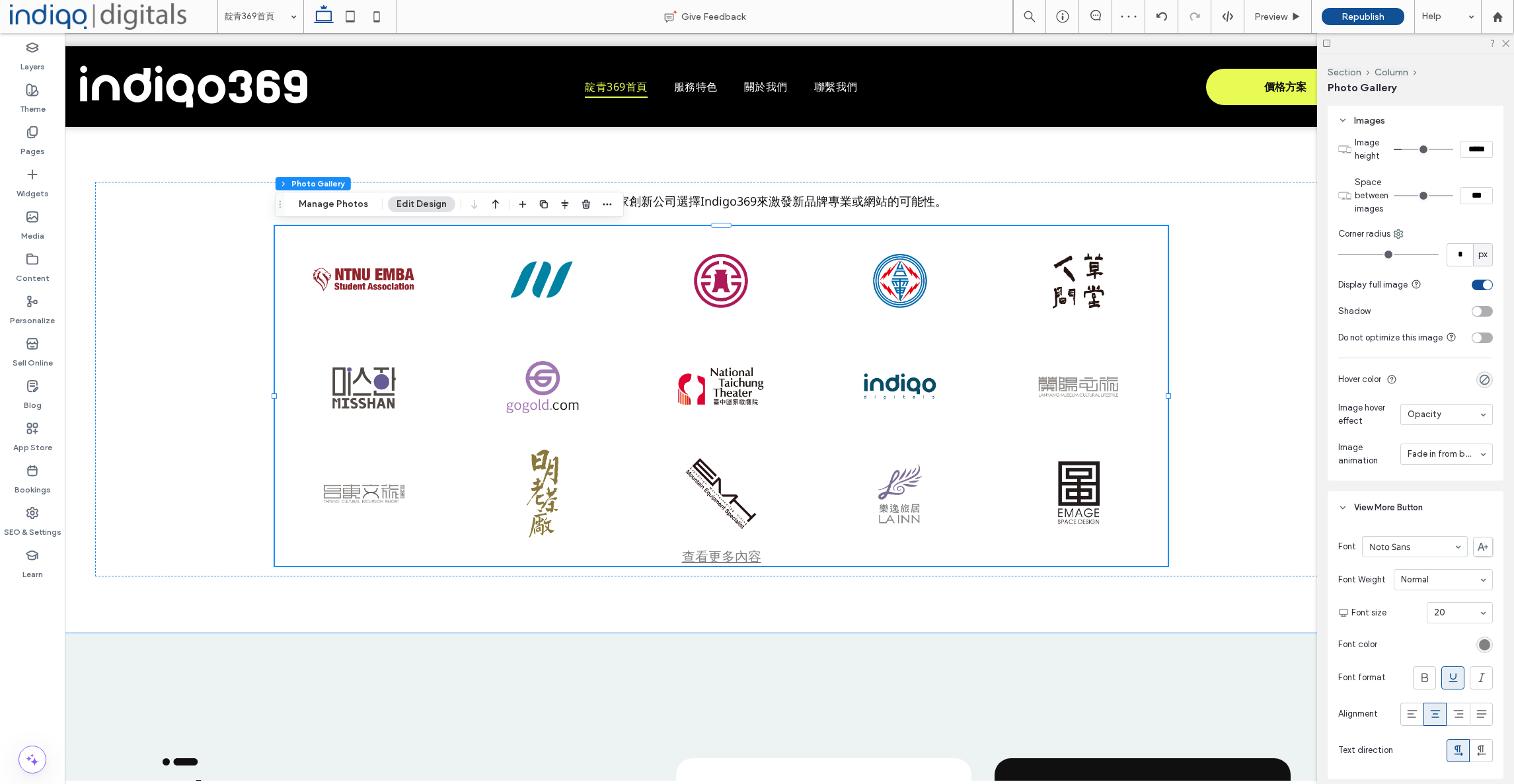
click at [1438, 459] on input at bounding box center [1443, 453] width 71 height 9
click at [1430, 419] on input at bounding box center [1443, 413] width 71 height 9
click at [1359, 427] on span "Image hover effect" at bounding box center [1366, 414] width 57 height 27
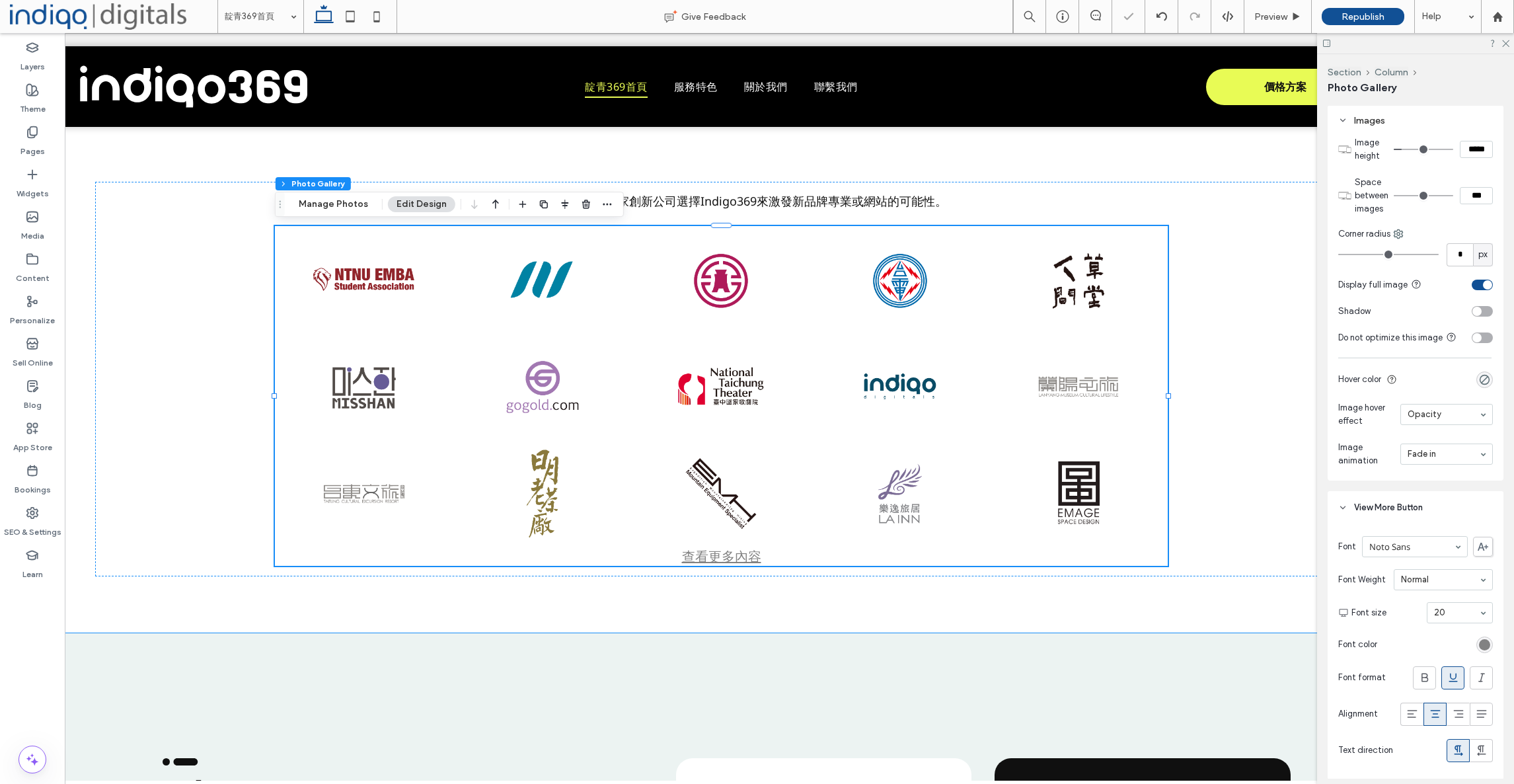
click at [1435, 459] on input at bounding box center [1443, 453] width 71 height 9
click at [1421, 459] on input at bounding box center [1443, 453] width 71 height 9
click at [1247, 436] on div "我們預計三年超過1200家創新公司選擇Indigo369來激發新品牌專業或網站的可能性。 Button Button Button Button Button…" at bounding box center [721, 379] width 1252 height 395
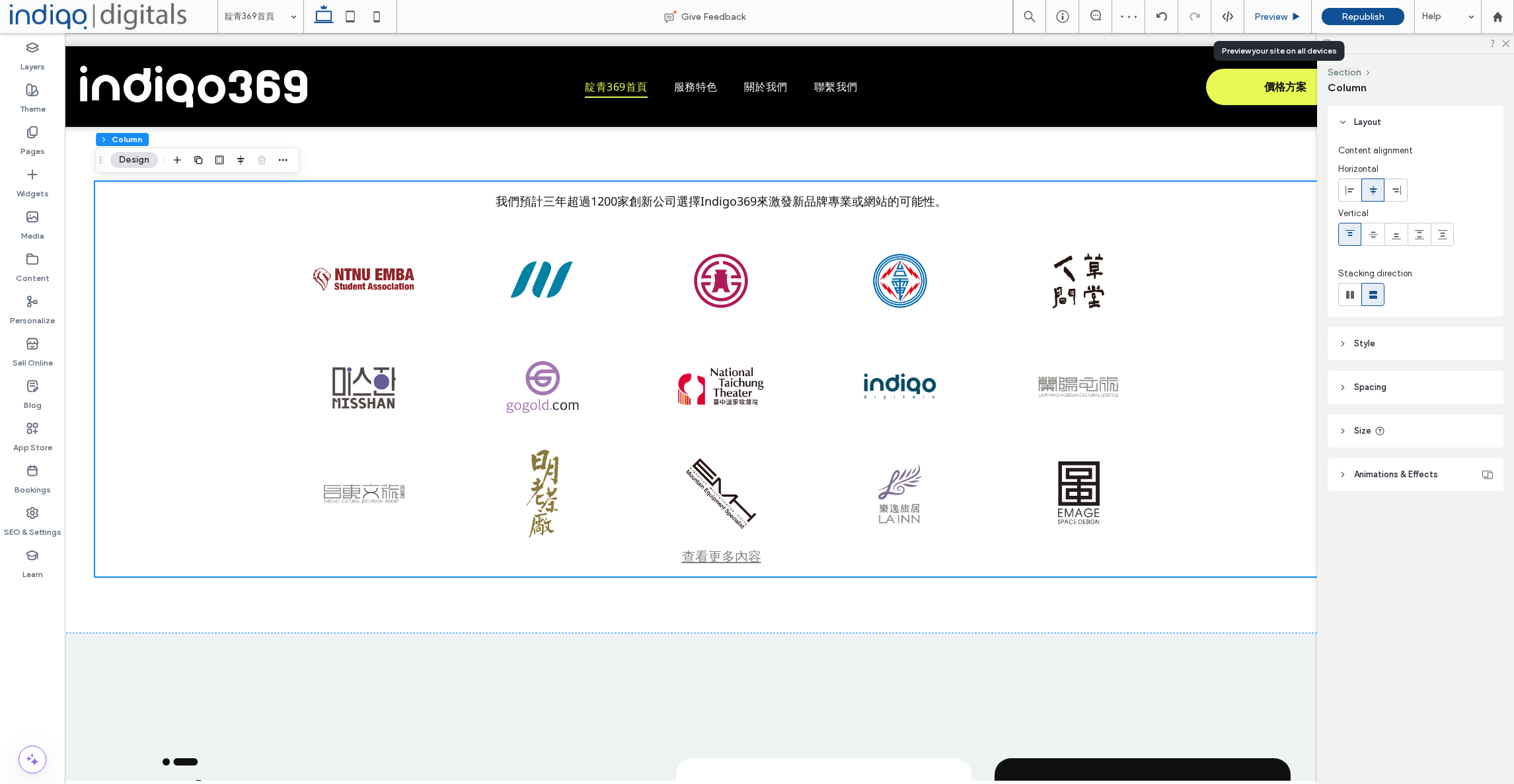
click at [1260, 11] on span "Preview" at bounding box center [1271, 17] width 33 height 11
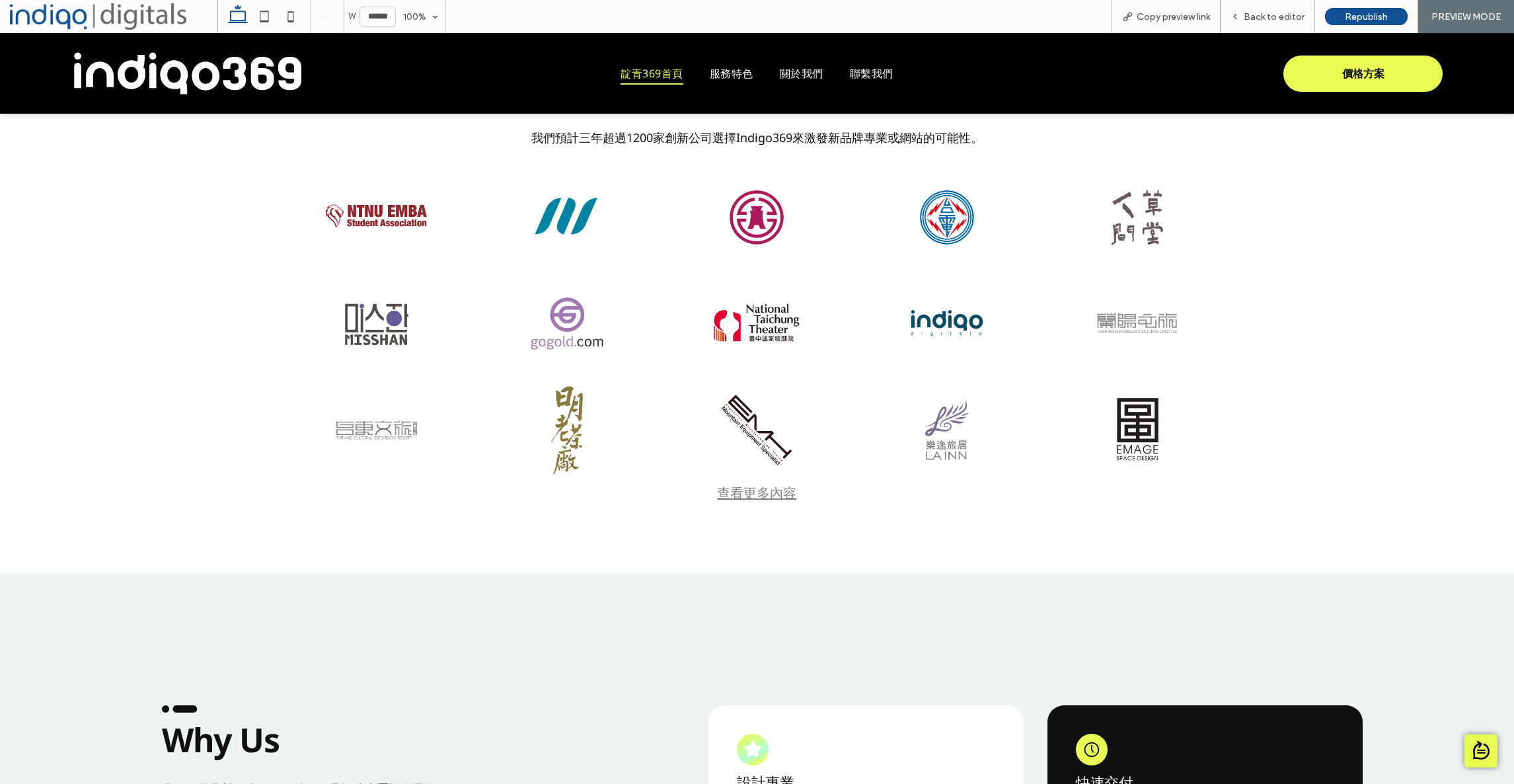
scroll to position [1596, 0]
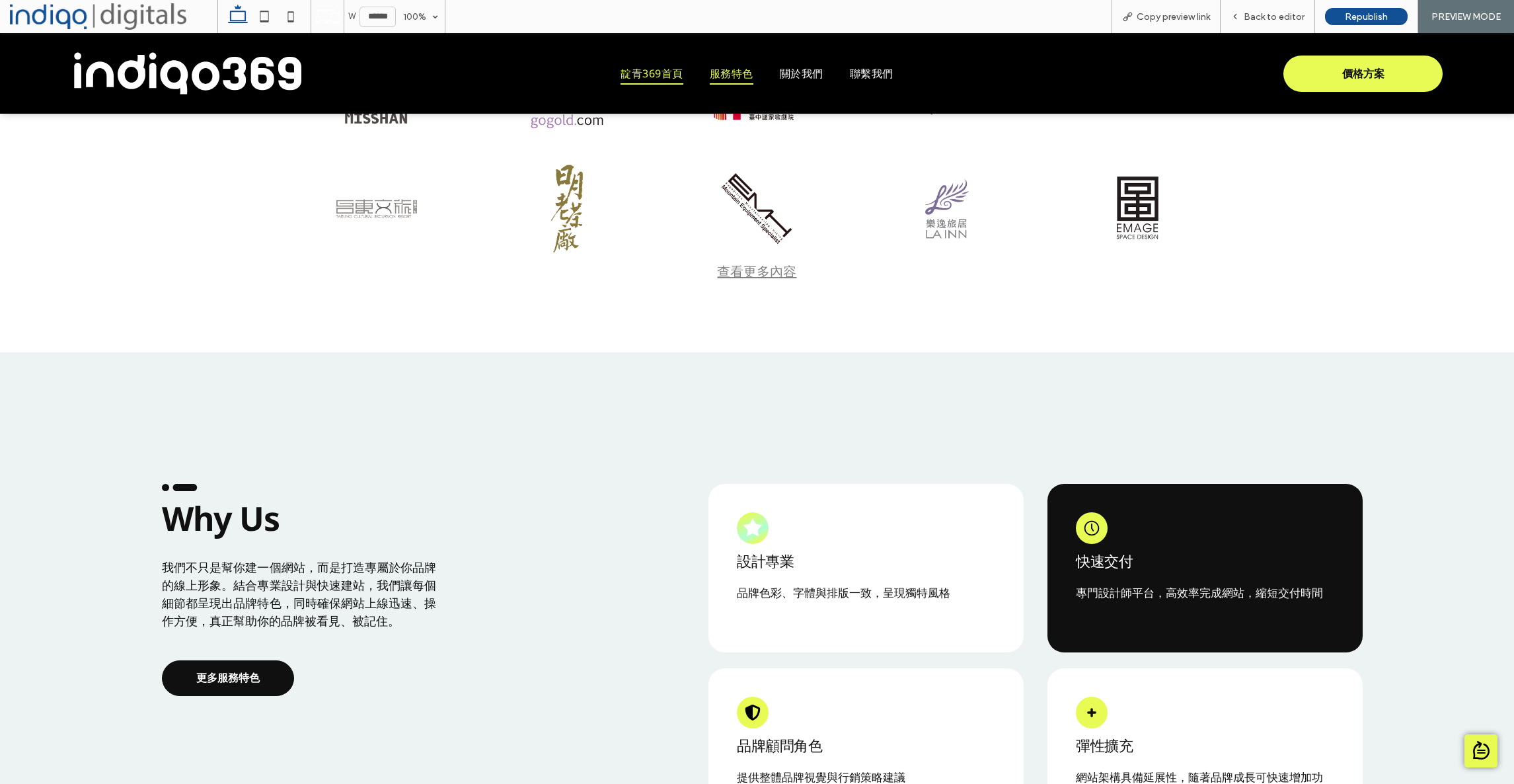
click at [725, 73] on span "服務特色" at bounding box center [731, 74] width 44 height 23
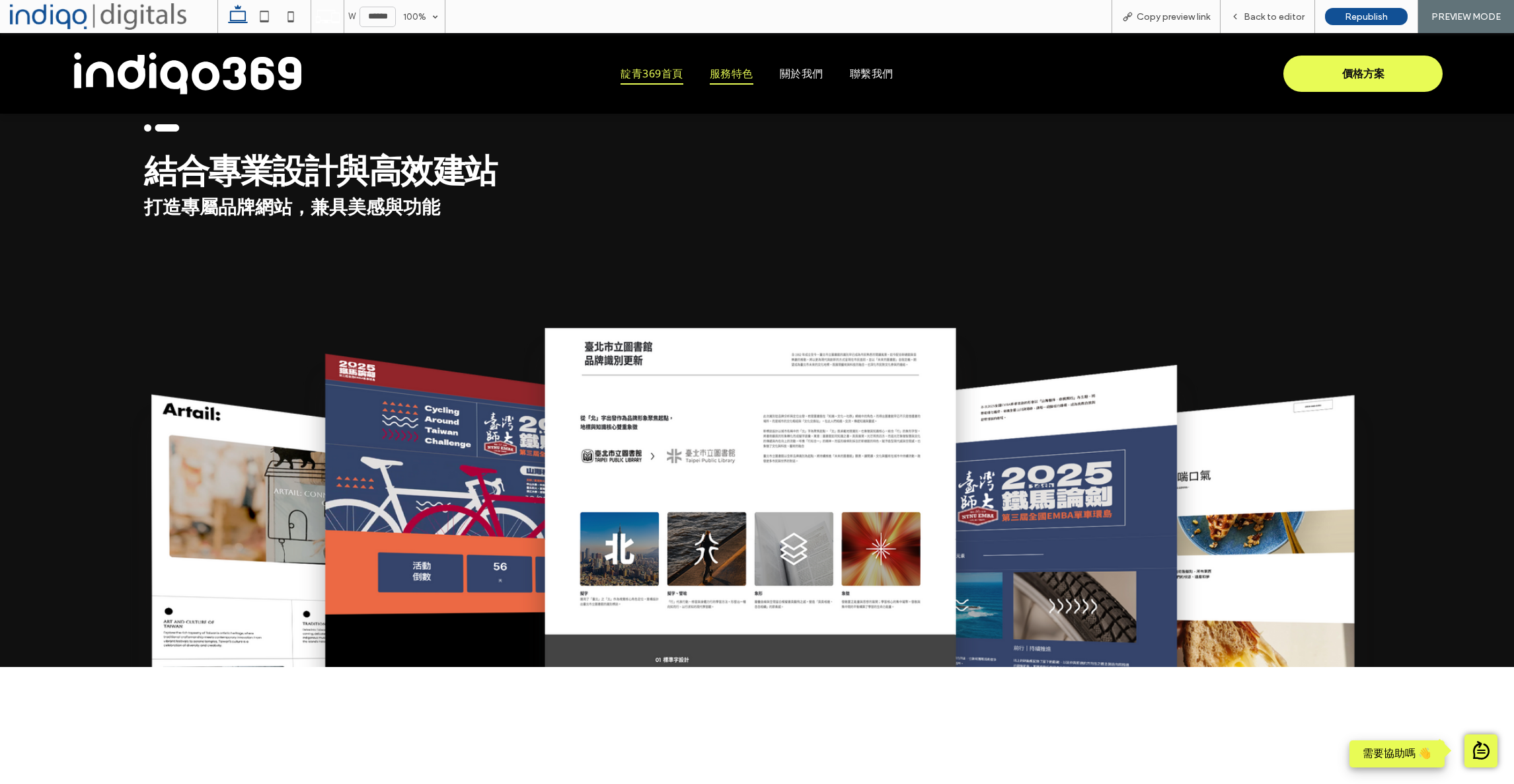
click at [652, 76] on span "靛青369首頁" at bounding box center [651, 74] width 62 height 23
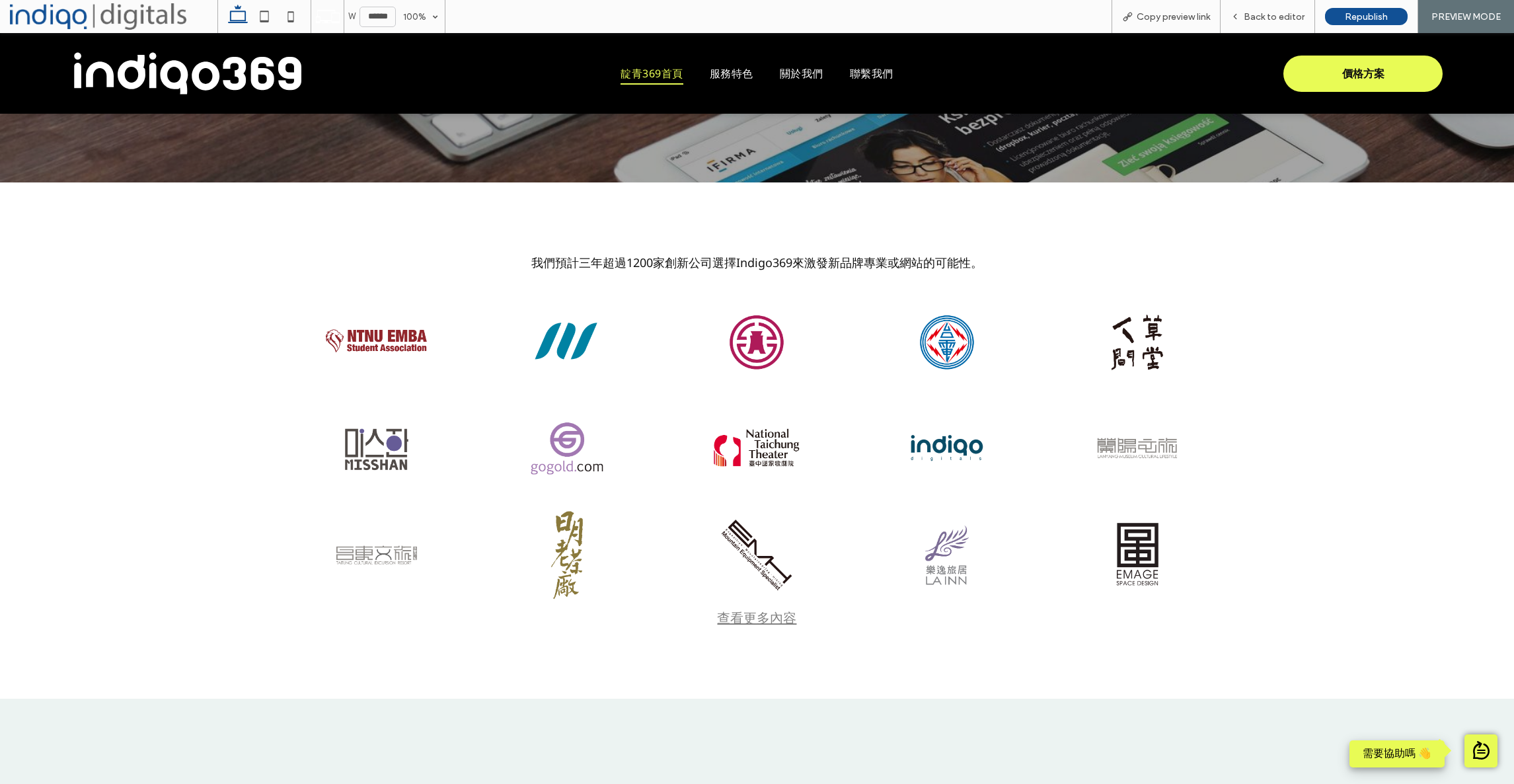
scroll to position [1250, 0]
click at [1277, 16] on span "Back to editor" at bounding box center [1274, 17] width 61 height 11
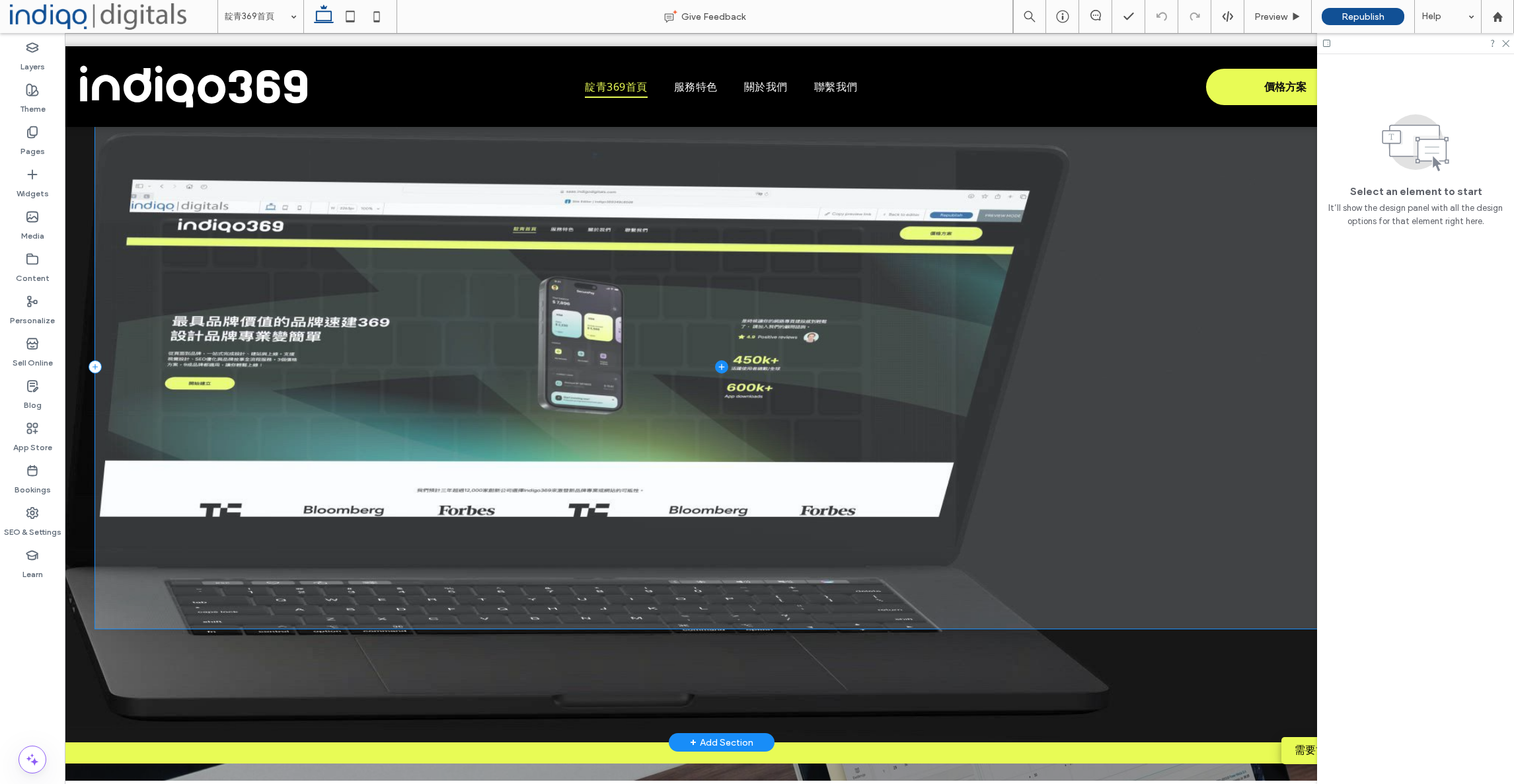
scroll to position [38, 0]
